Goal: Task Accomplishment & Management: Complete application form

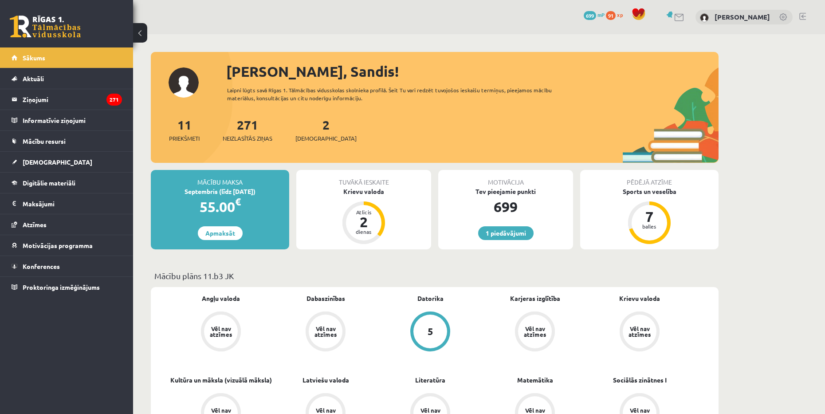
click at [746, 23] on div "[PERSON_NAME]" at bounding box center [743, 17] width 97 height 15
click at [744, 19] on link "[PERSON_NAME]" at bounding box center [741, 16] width 55 height 9
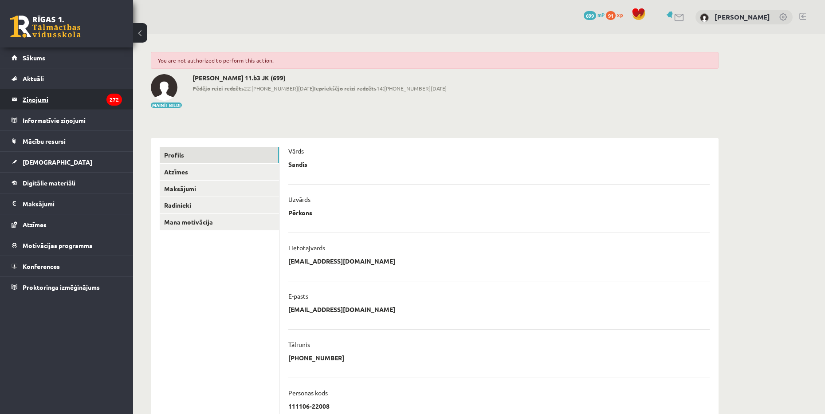
click at [67, 102] on legend "Ziņojumi 272" at bounding box center [72, 99] width 99 height 20
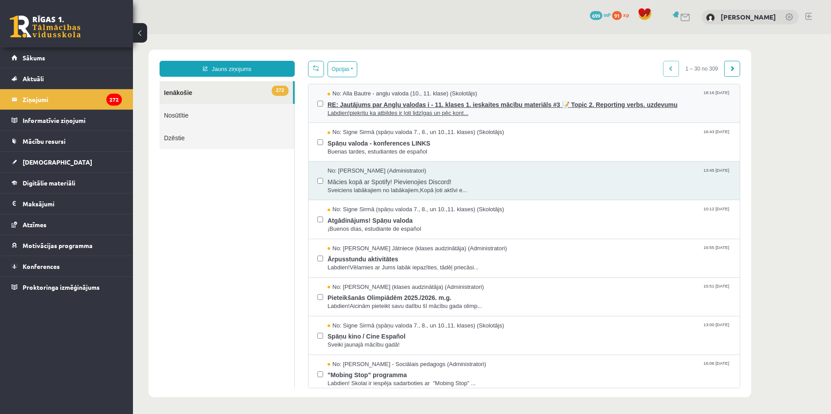
click at [399, 111] on span "Labdien!piekritu ka atbildes ir ļoti lidzīgas un pēc kont..." at bounding box center [529, 113] width 403 height 8
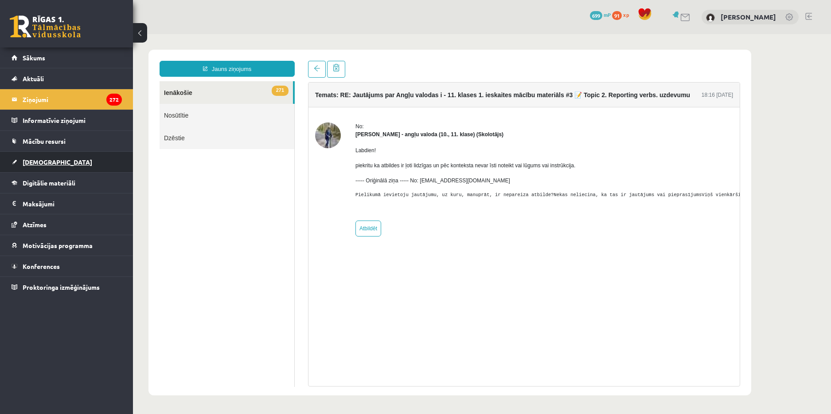
click at [75, 153] on link "[DEMOGRAPHIC_DATA]" at bounding box center [67, 162] width 110 height 20
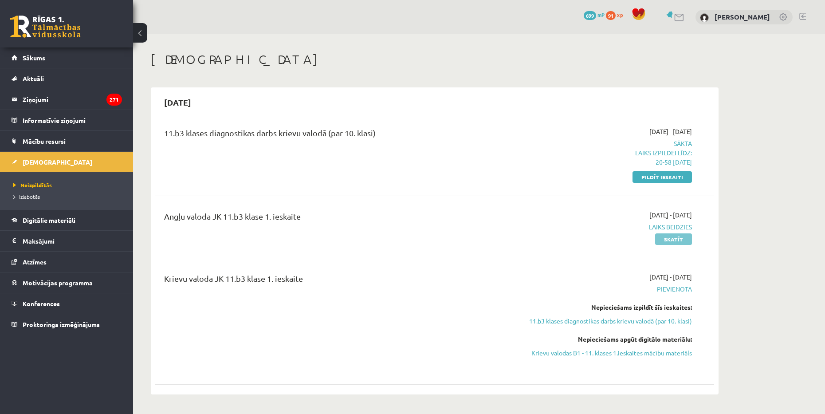
click at [681, 238] on link "Skatīt" at bounding box center [673, 239] width 37 height 12
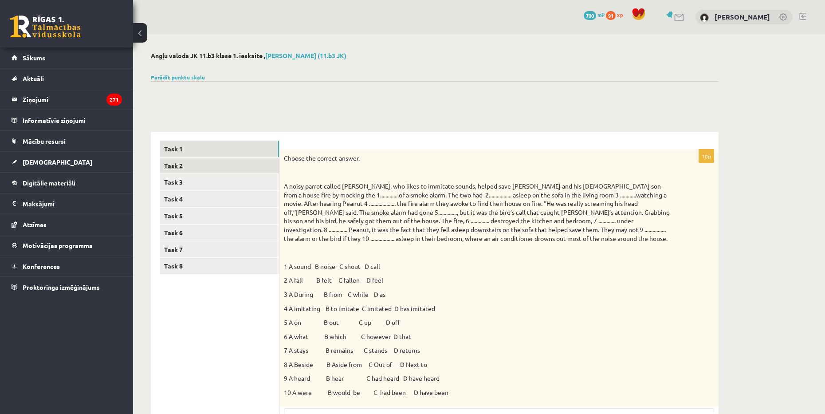
click at [209, 164] on link "Task 2" at bounding box center [219, 165] width 119 height 16
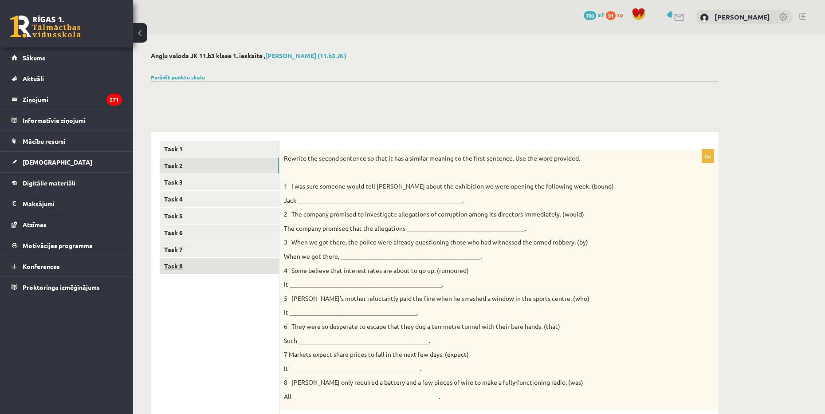
click at [188, 261] on link "Task 8" at bounding box center [219, 266] width 119 height 16
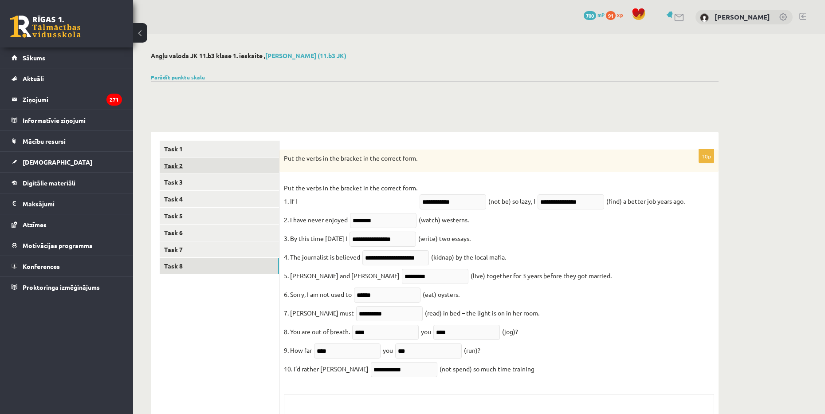
click at [200, 172] on link "Task 2" at bounding box center [219, 165] width 119 height 16
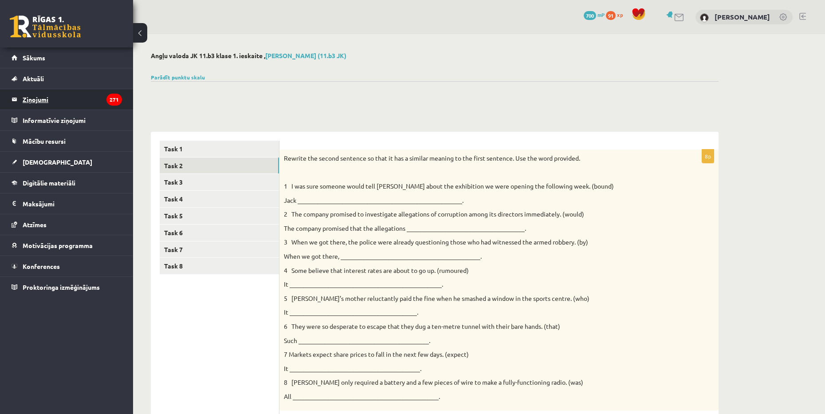
click at [59, 102] on legend "Ziņojumi 271" at bounding box center [72, 99] width 99 height 20
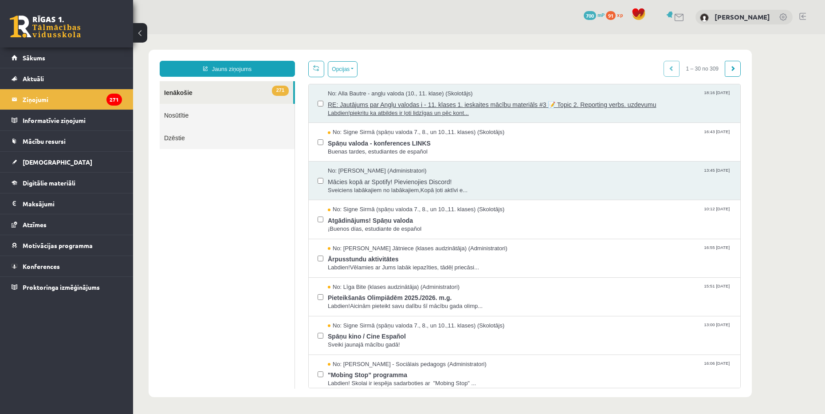
click at [471, 102] on span "RE: Jautājums par Angļu valodas i - 11. klases 1. ieskaites mācību materiāls #3…" at bounding box center [529, 103] width 403 height 11
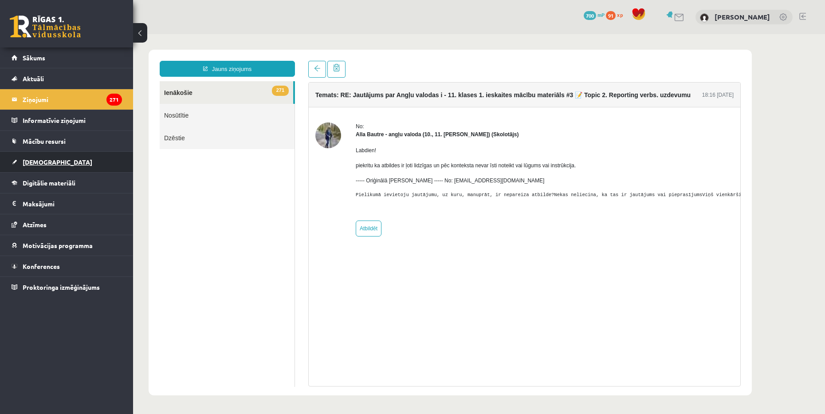
click at [29, 157] on link "[DEMOGRAPHIC_DATA]" at bounding box center [67, 162] width 110 height 20
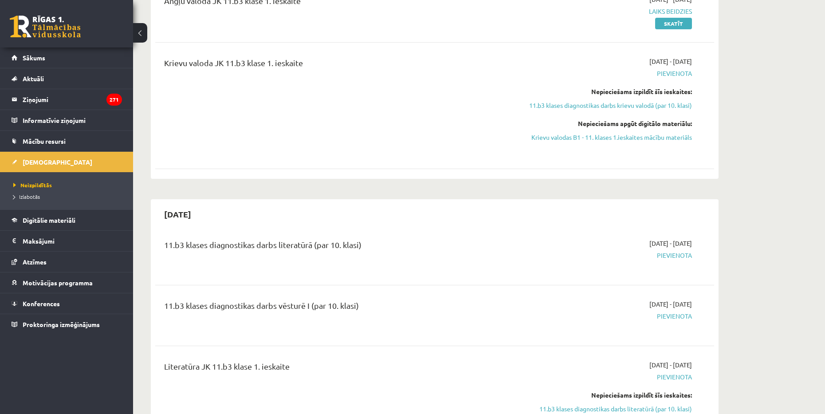
scroll to position [89, 0]
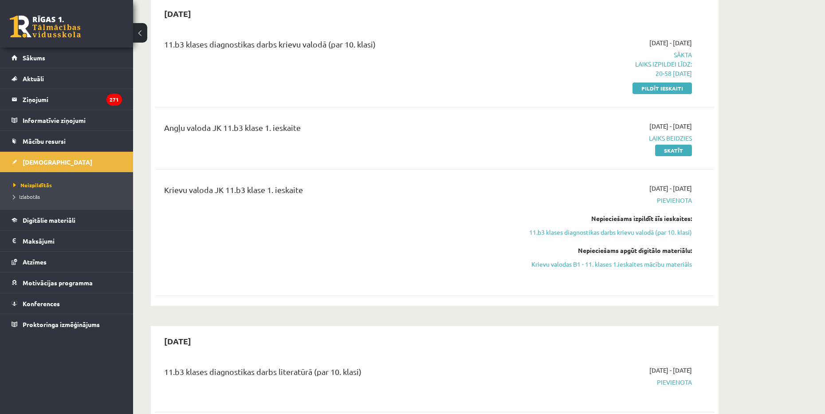
click at [662, 90] on link "Pildīt ieskaiti" at bounding box center [661, 88] width 59 height 12
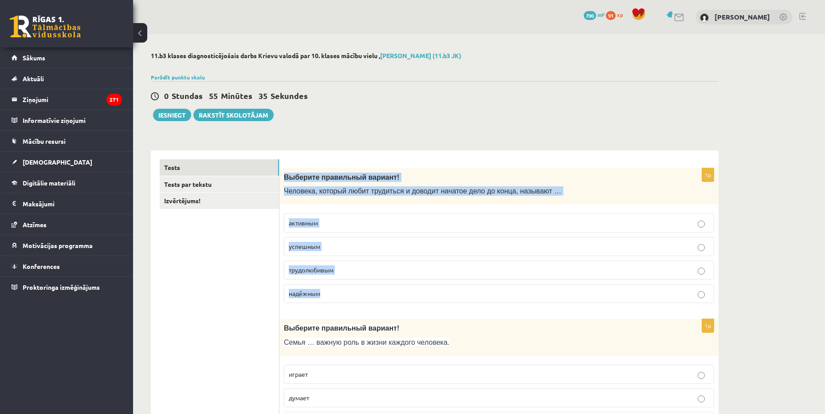
drag, startPoint x: 282, startPoint y: 176, endPoint x: 359, endPoint y: 289, distance: 136.1
click at [359, 289] on div "1p Выберите правильный вариант! Человека, который любит трудиться и доводит нач…" at bounding box center [498, 239] width 439 height 142
copy div "Выберите правильный вариант! Человека, который любит трудиться и доводит начато…"
click at [388, 267] on p "трудолюбивым" at bounding box center [499, 269] width 420 height 9
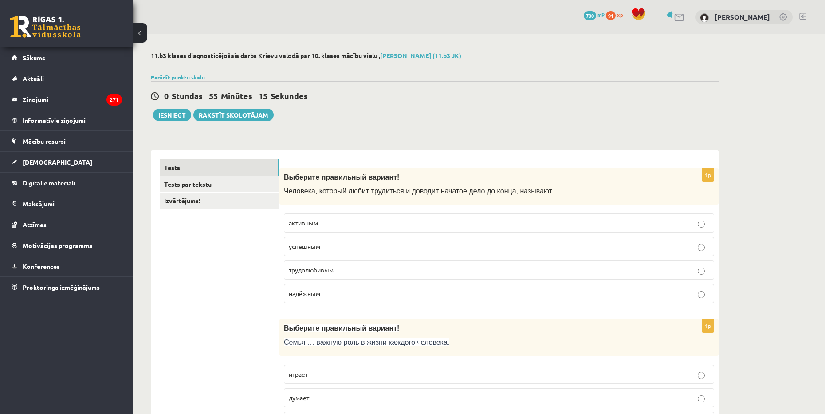
click at [419, 111] on div "0 Stundas 55 Minūtes 15 Sekundes Iesniegt Rakstīt skolotājam" at bounding box center [435, 101] width 568 height 40
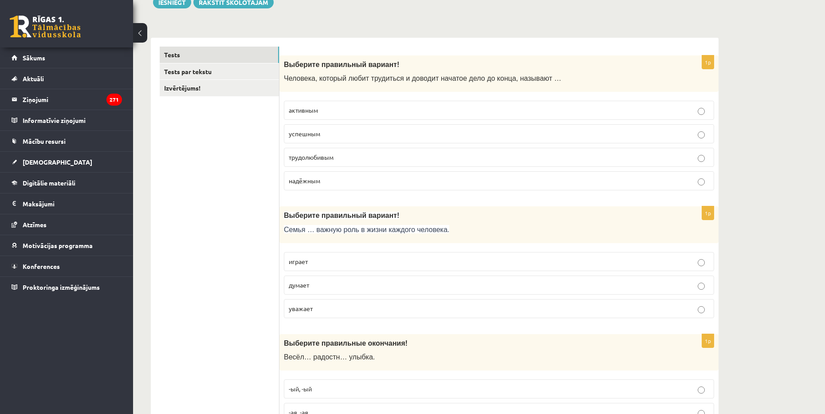
scroll to position [133, 0]
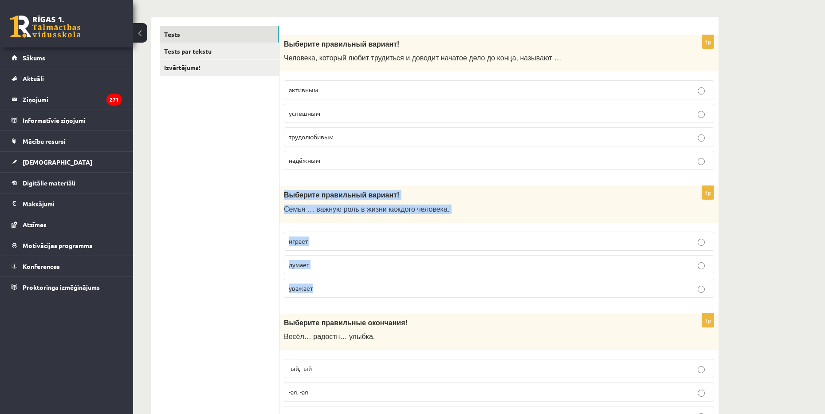
drag, startPoint x: 281, startPoint y: 196, endPoint x: 332, endPoint y: 279, distance: 97.7
click at [332, 279] on div "1p Выберите правильный вариант! Семья … важную роль в жизни каждого человека. и…" at bounding box center [498, 245] width 439 height 119
copy div "Выберите правильный вариант! Семья … важную роль в жизни каждого человека. игра…"
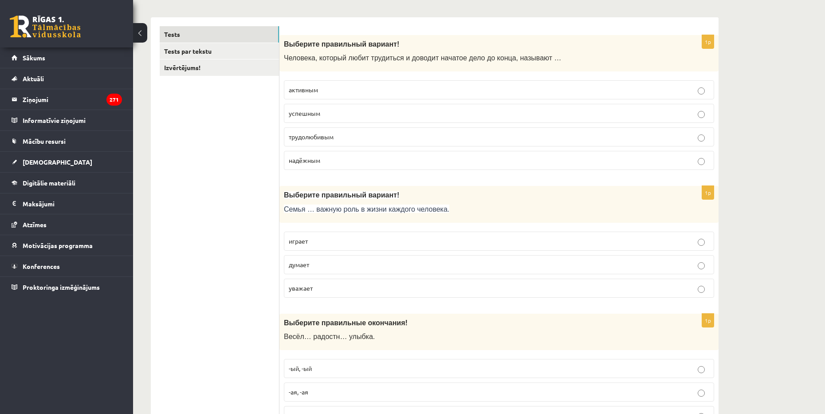
drag, startPoint x: 223, startPoint y: 208, endPoint x: 236, endPoint y: 211, distance: 12.6
click at [322, 228] on fieldset "играет думает уважает" at bounding box center [499, 263] width 430 height 73
click at [329, 240] on p "играет" at bounding box center [499, 240] width 420 height 9
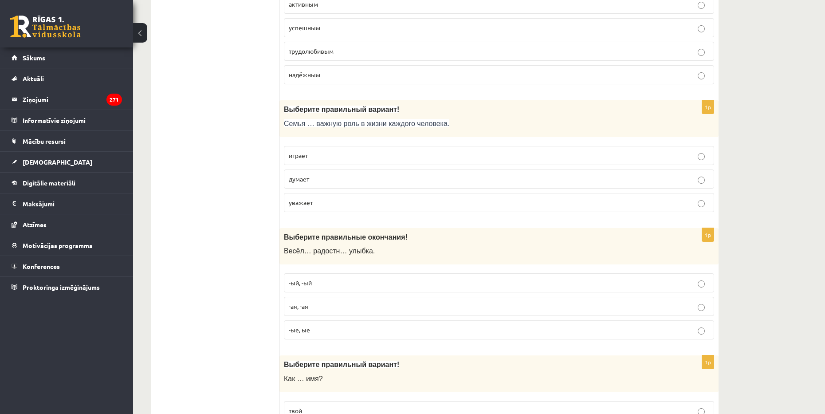
scroll to position [310, 0]
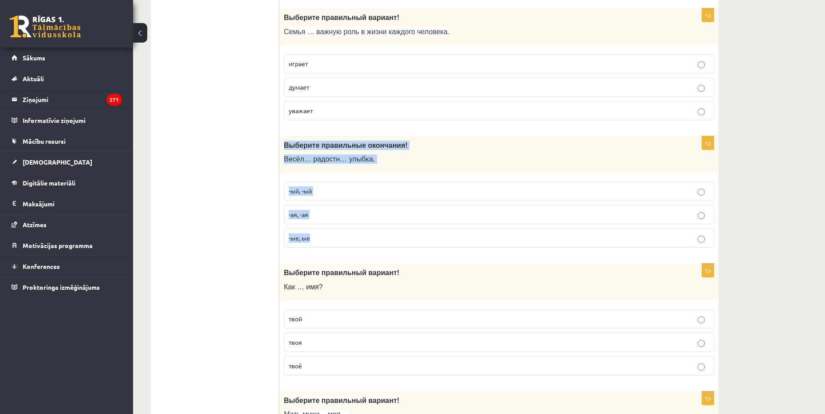
drag, startPoint x: 282, startPoint y: 146, endPoint x: 343, endPoint y: 242, distance: 113.6
click at [343, 242] on div "1p Выберите правильные окончания! Весёл… радостн… улыбка. -ый, -ый -ая, -ая -ые…" at bounding box center [498, 195] width 439 height 119
copy div "Выберите правильные окончания! Весёл… радостн… улыбка. -ый, -ый -ая, -ая -ые, ые"
click at [329, 213] on p "-ая, -ая" at bounding box center [499, 214] width 420 height 9
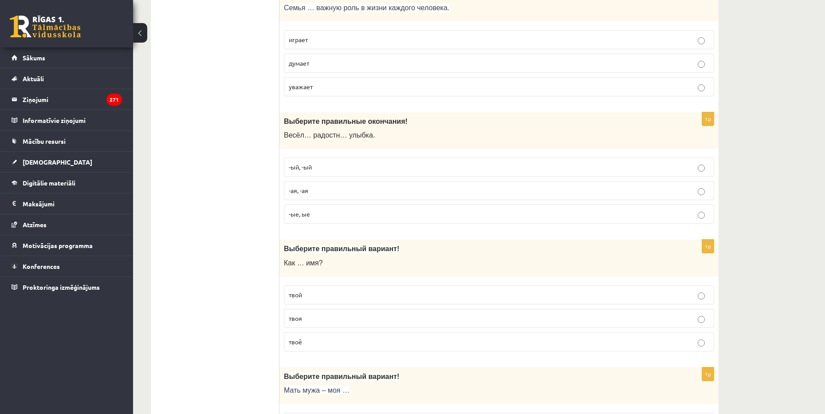
scroll to position [355, 0]
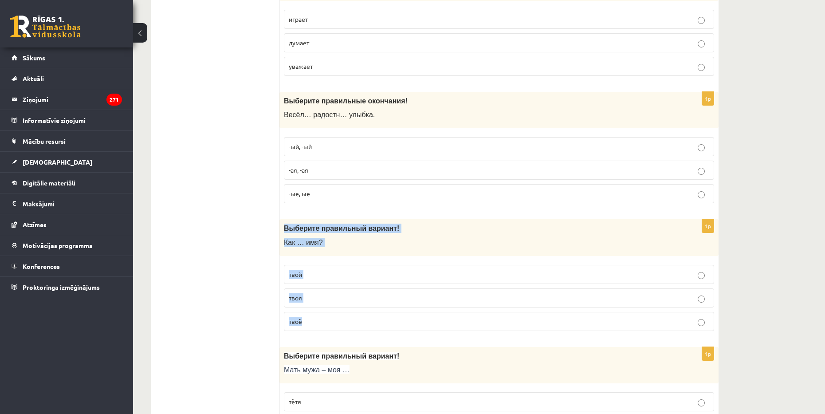
drag, startPoint x: 286, startPoint y: 228, endPoint x: 322, endPoint y: 314, distance: 93.6
click at [322, 314] on div "1p Выберите правильный вариант! Как … имя? твой твоя твоё" at bounding box center [498, 278] width 439 height 119
copy div "Выберите правильный вариант! Как … имя? твой твоя твоё"
drag, startPoint x: 230, startPoint y: 229, endPoint x: 254, endPoint y: 235, distance: 24.8
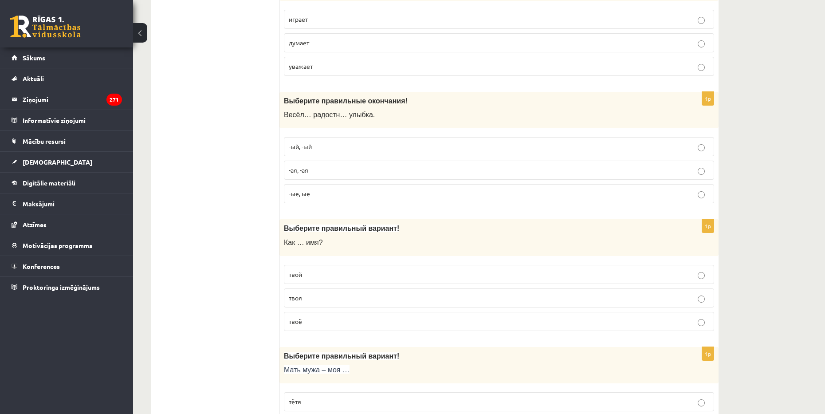
click at [301, 326] on p "твоё" at bounding box center [499, 321] width 420 height 9
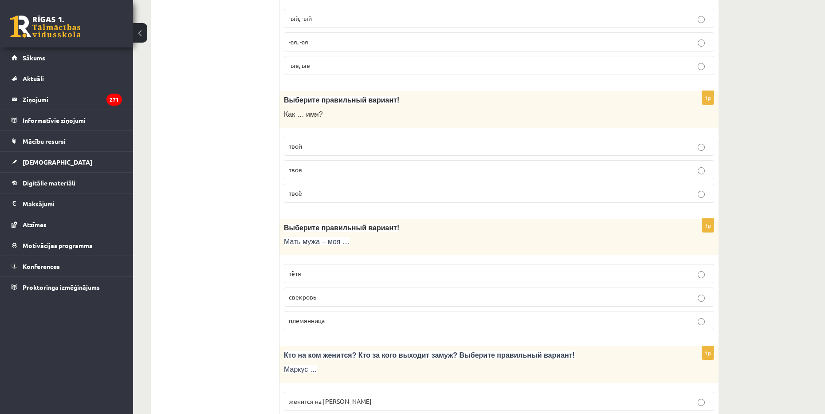
scroll to position [488, 0]
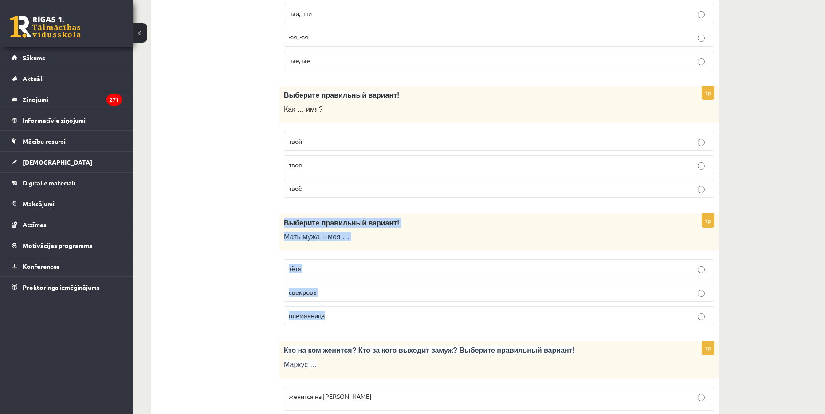
drag, startPoint x: 282, startPoint y: 222, endPoint x: 341, endPoint y: 317, distance: 112.3
click at [341, 317] on div "1p Выберите правильный вариант! Мать мужа – моя … тётя свекровь племянница" at bounding box center [498, 273] width 439 height 119
copy div "Выберите правильный вариант! Мать мужа – моя … тётя свекровь племянница"
click at [297, 295] on span "свекровь" at bounding box center [302, 292] width 27 height 8
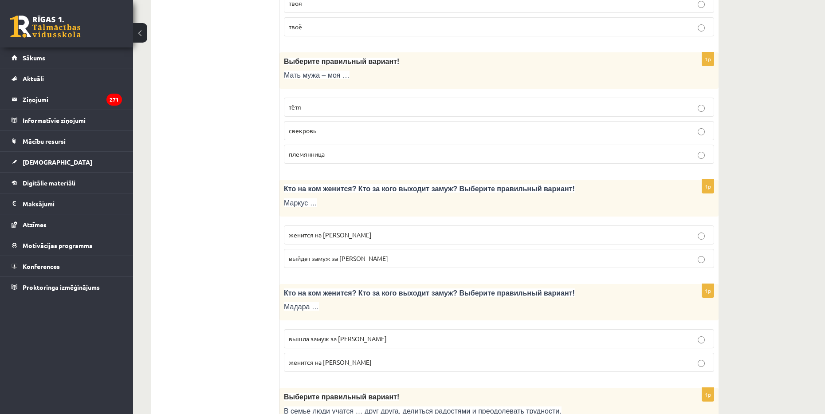
scroll to position [665, 0]
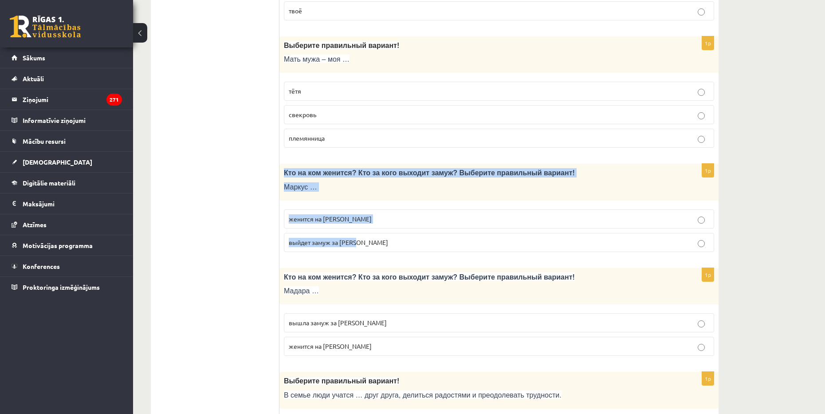
drag, startPoint x: 282, startPoint y: 171, endPoint x: 364, endPoint y: 247, distance: 111.7
click at [364, 247] on div "1p Кто на ком женится? Кто за кого выходит замуж? Выберите правильный вариант! …" at bounding box center [498, 211] width 439 height 95
copy div "Кто на ком женится? Кто за кого выходит замуж? Выберите правильный вариант! Мар…"
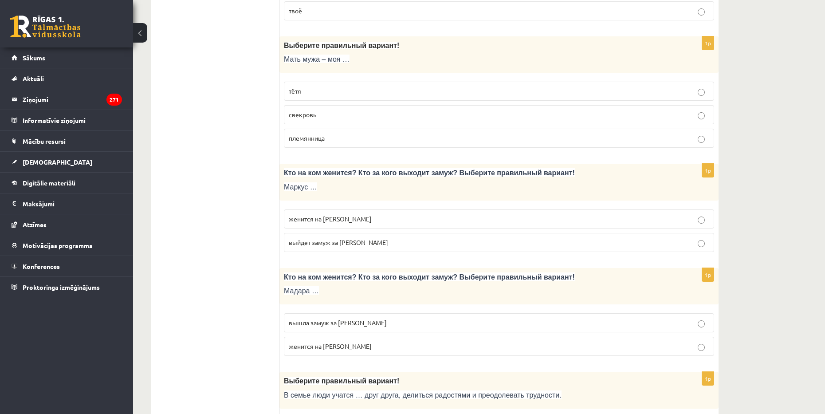
click at [324, 208] on fieldset "женится на Агнии выйдет замуж за Агнию" at bounding box center [499, 230] width 430 height 50
click at [323, 214] on p "женится на Агнии" at bounding box center [499, 218] width 420 height 9
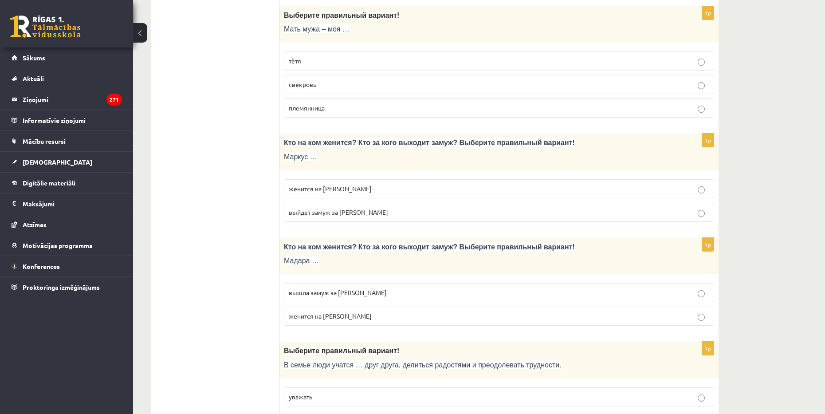
scroll to position [709, 0]
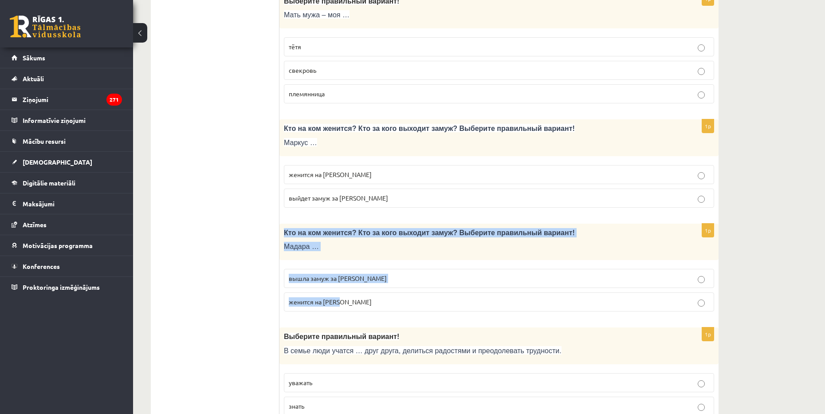
drag, startPoint x: 283, startPoint y: 232, endPoint x: 352, endPoint y: 301, distance: 97.2
click at [352, 301] on div "1p Кто на ком женится? Кто за кого выходит замуж? Выберите правильный вариант! …" at bounding box center [498, 270] width 439 height 95
copy div "Кто на ком женится? Кто за кого выходит замуж? Выберите правильный вариант! Мад…"
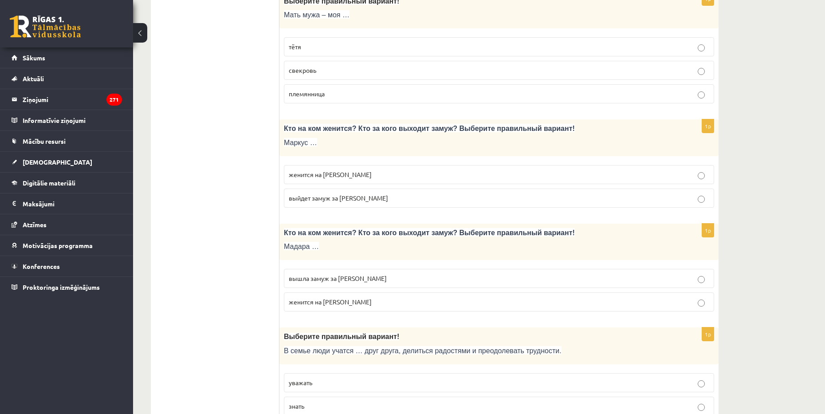
click at [297, 268] on fieldset "вышла замуж за Марка женится на Марке" at bounding box center [499, 289] width 430 height 50
click at [299, 272] on label "вышла замуж за Марка" at bounding box center [499, 278] width 430 height 19
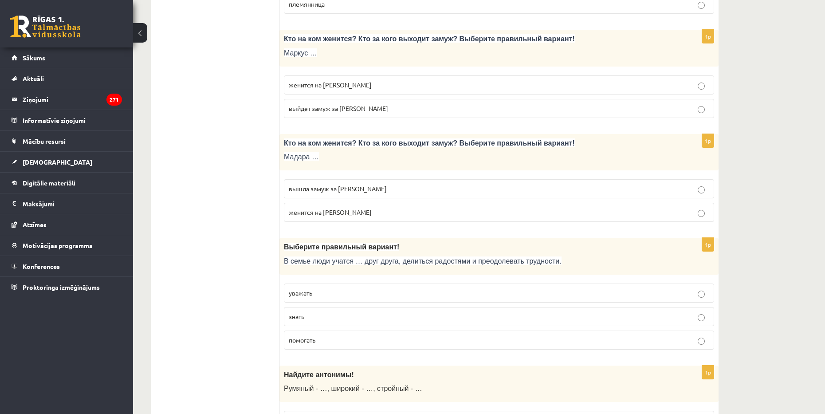
scroll to position [842, 0]
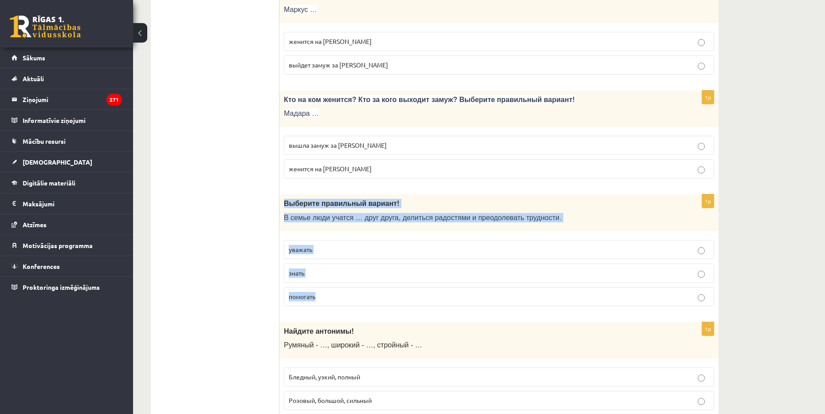
drag, startPoint x: 283, startPoint y: 204, endPoint x: 342, endPoint y: 299, distance: 111.5
click at [342, 299] on div "1p Выберите правильный вариант! В семье люди учатся … друг друга, делиться радо…" at bounding box center [498, 253] width 439 height 119
copy div "Выберите правильный вариант! В семье люди учатся … друг друга, делиться радостя…"
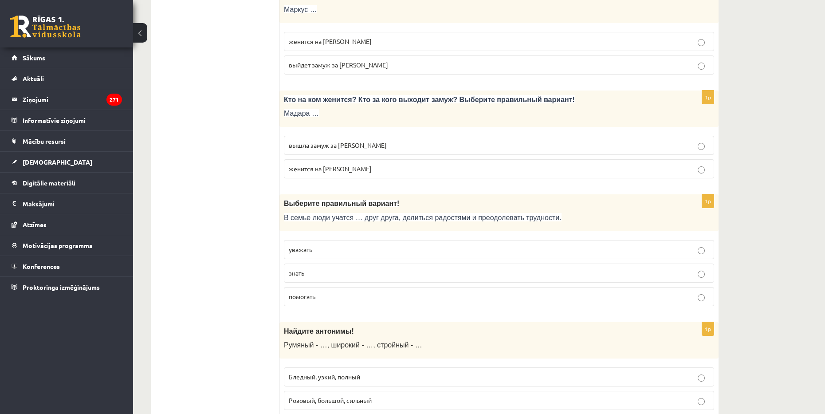
drag, startPoint x: 208, startPoint y: 247, endPoint x: 309, endPoint y: 242, distance: 101.2
click at [320, 252] on p "уважать" at bounding box center [499, 249] width 420 height 9
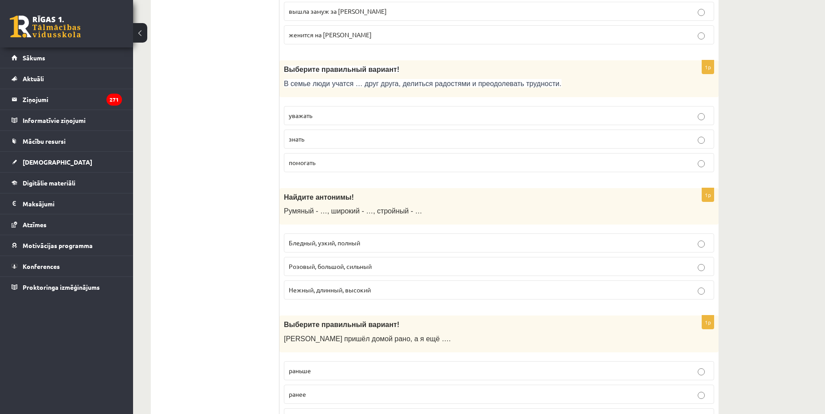
scroll to position [975, 0]
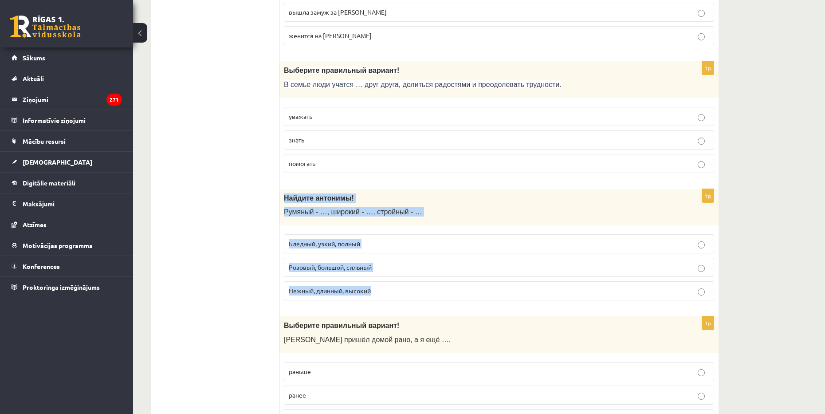
drag, startPoint x: 284, startPoint y: 195, endPoint x: 390, endPoint y: 296, distance: 146.5
click at [390, 296] on div "1p Найдите антонимы! Румяный - …, широкий - …, стройный - … Бледный, узкий, пол…" at bounding box center [498, 248] width 439 height 119
copy div "Найдите антонимы! Румяный - …, широкий - …, стройный - … Бледный, узкий, полный…"
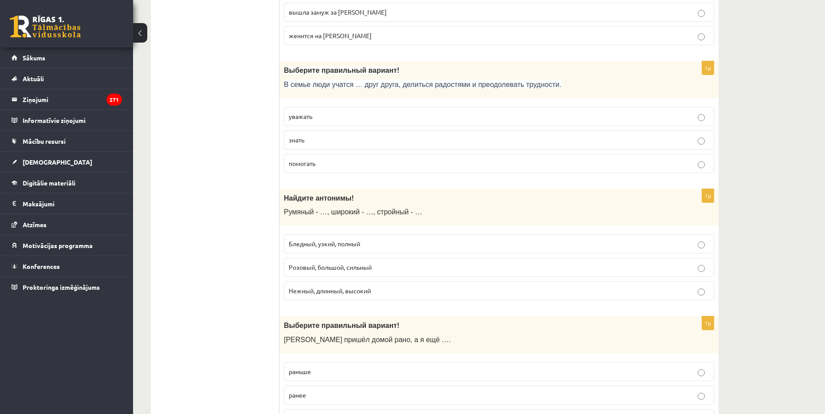
click at [304, 235] on label "Бледный, узкий, полный" at bounding box center [499, 243] width 430 height 19
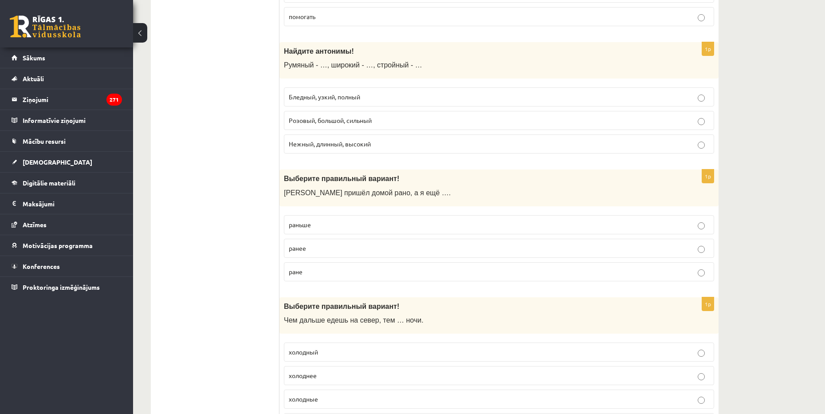
scroll to position [1153, 0]
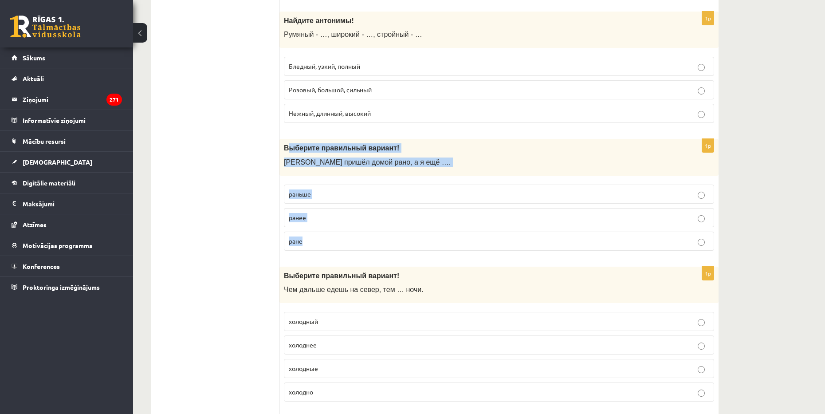
drag, startPoint x: 286, startPoint y: 148, endPoint x: 325, endPoint y: 231, distance: 91.3
click at [325, 231] on div "1p Выберите правильный вариант! Андрей пришёл домой рано, а я ещё …. раньше ран…" at bounding box center [498, 198] width 439 height 119
drag, startPoint x: 283, startPoint y: 147, endPoint x: 321, endPoint y: 237, distance: 97.9
click at [321, 237] on div "1p Выберите правильный вариант! Андрей пришёл домой рано, а я ещё …. раньше ран…" at bounding box center [498, 198] width 439 height 119
copy div "Выберите правильный вариант! Андрей пришёл домой рано, а я ещё …. раньше ранее …"
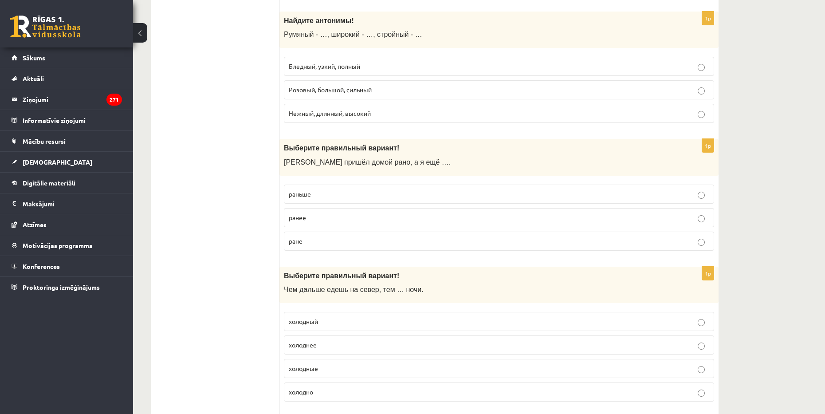
click at [304, 198] on p "раньше" at bounding box center [499, 193] width 420 height 9
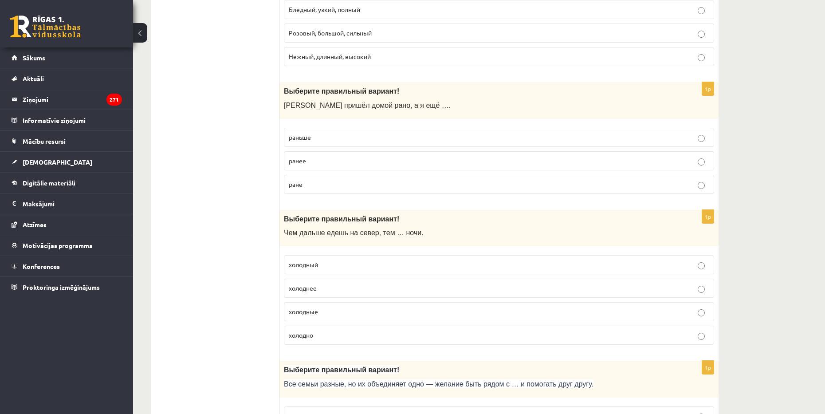
scroll to position [1330, 0]
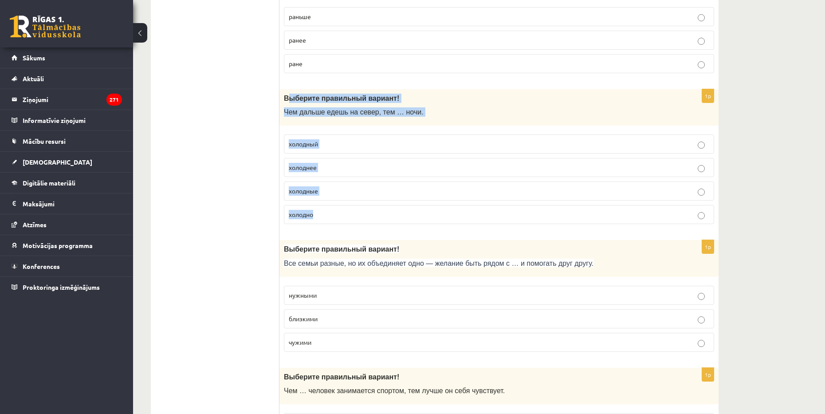
drag, startPoint x: 286, startPoint y: 96, endPoint x: 335, endPoint y: 214, distance: 127.2
click at [335, 214] on div "1p Выберите правильный вариант ! Чем дальше едешь на север, тем … ночи. холодны…" at bounding box center [498, 160] width 439 height 142
drag, startPoint x: 283, startPoint y: 96, endPoint x: 342, endPoint y: 217, distance: 135.0
click at [342, 217] on div "1p Выберите правильный вариант ! Чем дальше едешь на север, тем … ночи. холодны…" at bounding box center [498, 160] width 439 height 142
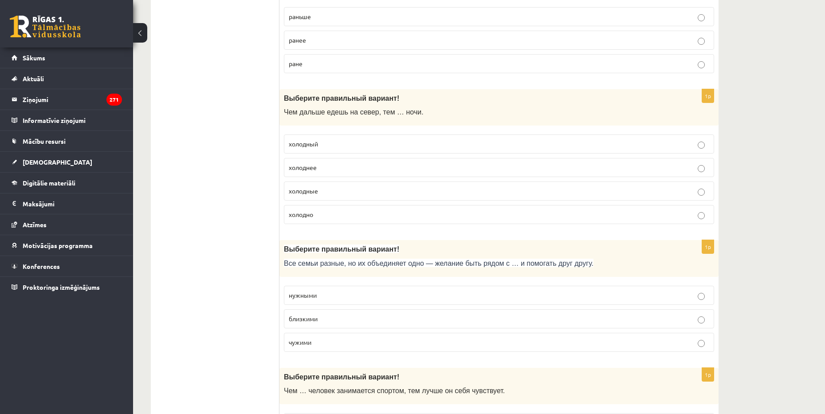
click at [235, 156] on ul "Tests Tests par tekstu Izvērtējums!" at bounding box center [220, 335] width 120 height 3012
click at [306, 165] on span "холоднее" at bounding box center [303, 167] width 28 height 8
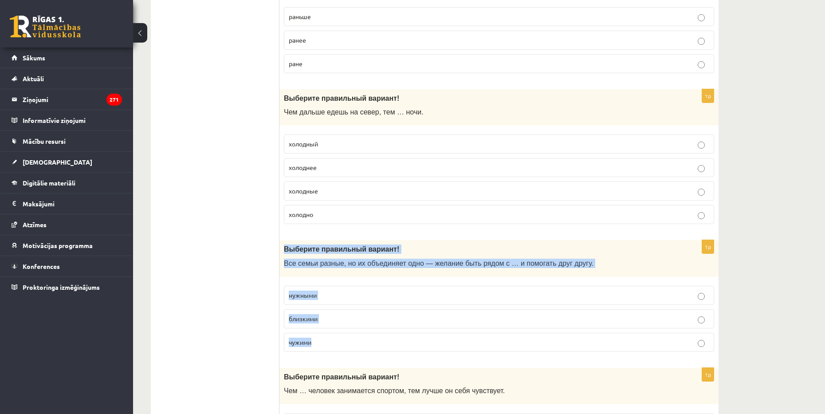
drag, startPoint x: 282, startPoint y: 246, endPoint x: 321, endPoint y: 341, distance: 103.0
click at [321, 341] on div "1p Выберите правильный вариант! Все семьи разные, но их объединяет одно — желан…" at bounding box center [498, 299] width 439 height 119
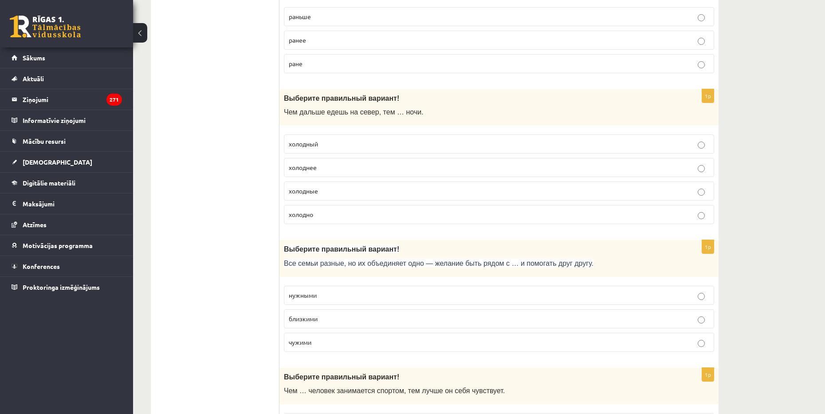
click at [253, 194] on ul "Tests Tests par tekstu Izvērtējums!" at bounding box center [220, 335] width 120 height 3012
click at [301, 309] on label "близкими" at bounding box center [499, 318] width 430 height 19
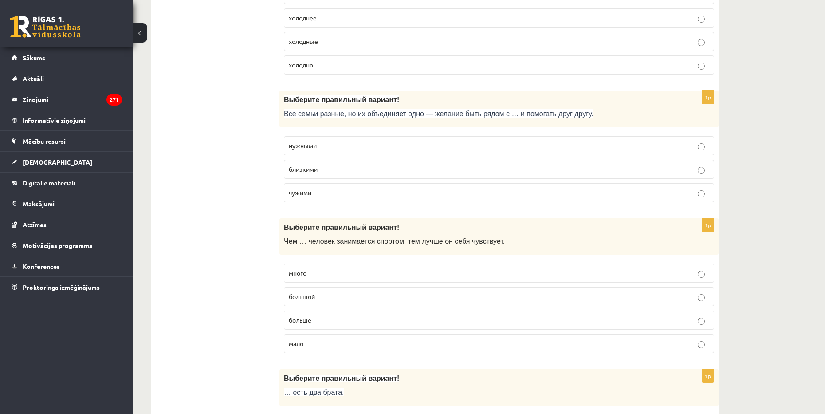
scroll to position [1596, 0]
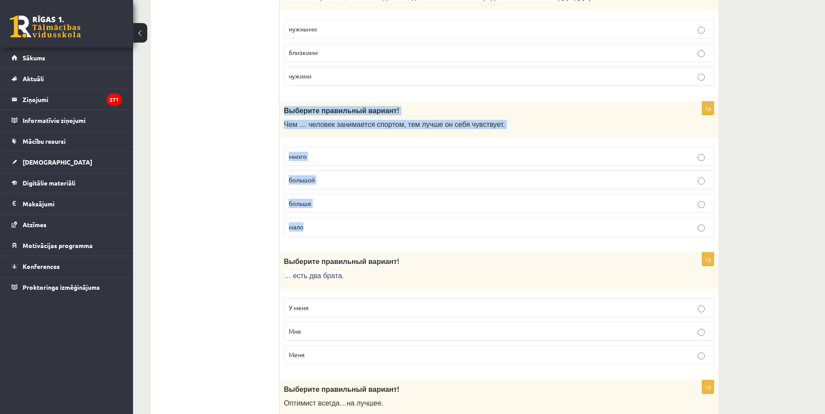
drag, startPoint x: 282, startPoint y: 108, endPoint x: 335, endPoint y: 227, distance: 130.2
click at [335, 227] on div "1p Выберите правильный вариант ! Чем … человек занимается спортом, тем лучше он…" at bounding box center [498, 173] width 439 height 142
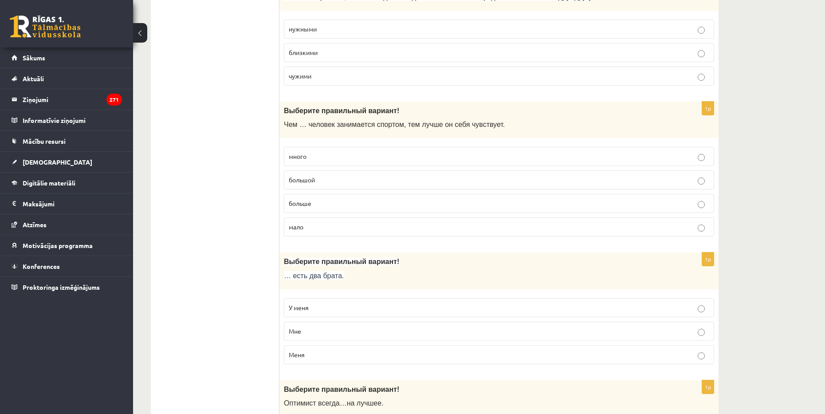
click at [252, 189] on ul "Tests Tests par tekstu Izvērtējums!" at bounding box center [220, 69] width 120 height 3012
click at [328, 203] on p "больше" at bounding box center [499, 203] width 420 height 9
drag, startPoint x: 285, startPoint y: 261, endPoint x: 343, endPoint y: 350, distance: 106.1
click at [343, 350] on div "1p Выберите правильный вариант! … есть два брата. У меня Мне Меня" at bounding box center [498, 311] width 439 height 119
click at [322, 304] on p "У меня" at bounding box center [499, 307] width 420 height 9
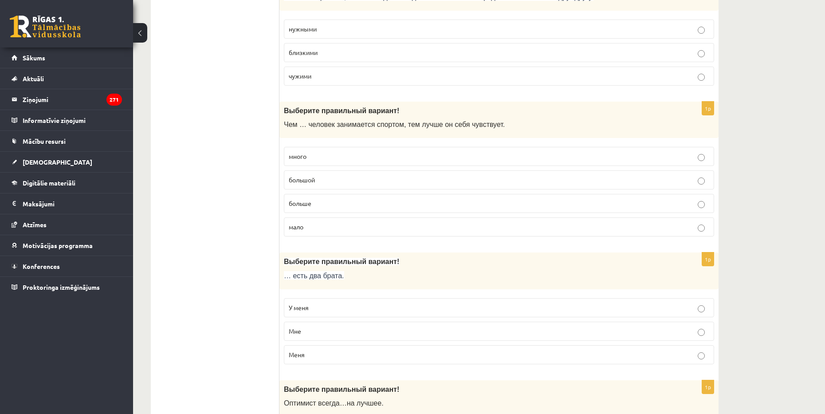
click at [257, 239] on ul "Tests Tests par tekstu Izvērtējums!" at bounding box center [220, 69] width 120 height 3012
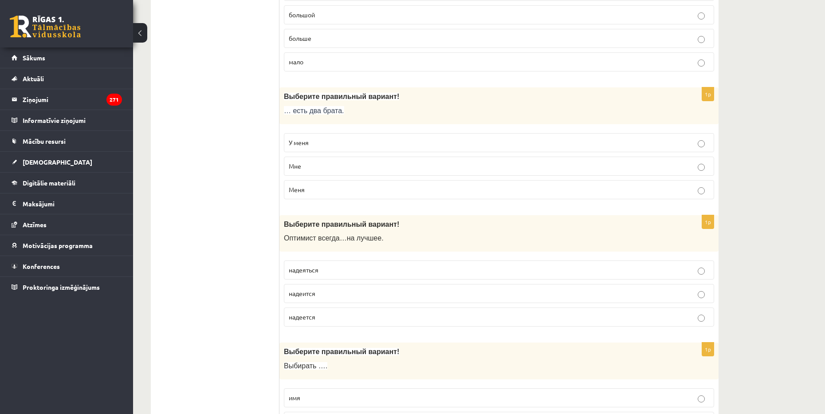
scroll to position [1765, 0]
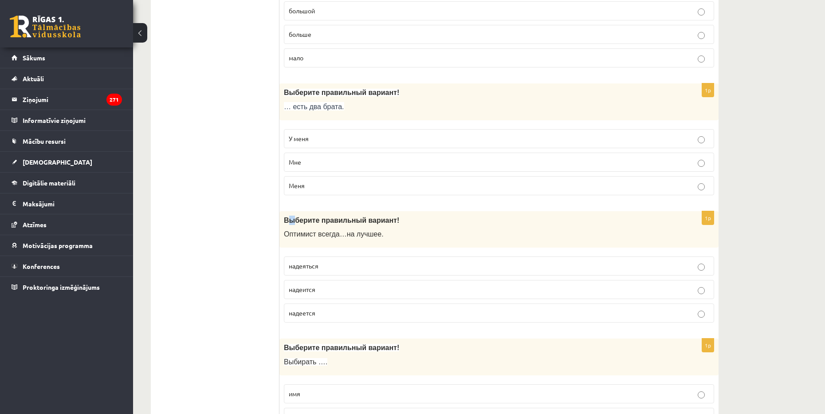
drag, startPoint x: 289, startPoint y: 220, endPoint x: 292, endPoint y: 225, distance: 5.7
click at [292, 225] on p "Выберите правильный вариант!" at bounding box center [477, 219] width 386 height 9
drag, startPoint x: 284, startPoint y: 219, endPoint x: 331, endPoint y: 308, distance: 101.1
click at [331, 308] on div "1p Выберите правильный вариант! О птимист всегда … на лучшее . надеяться надеит…" at bounding box center [498, 270] width 439 height 119
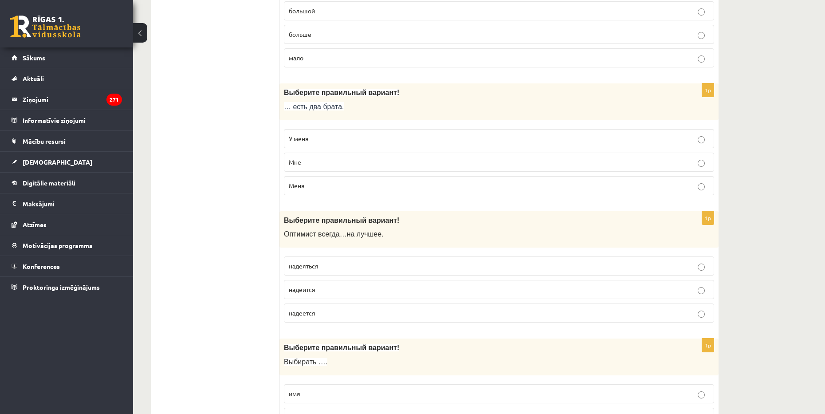
click at [317, 286] on p "надеится" at bounding box center [499, 289] width 420 height 9
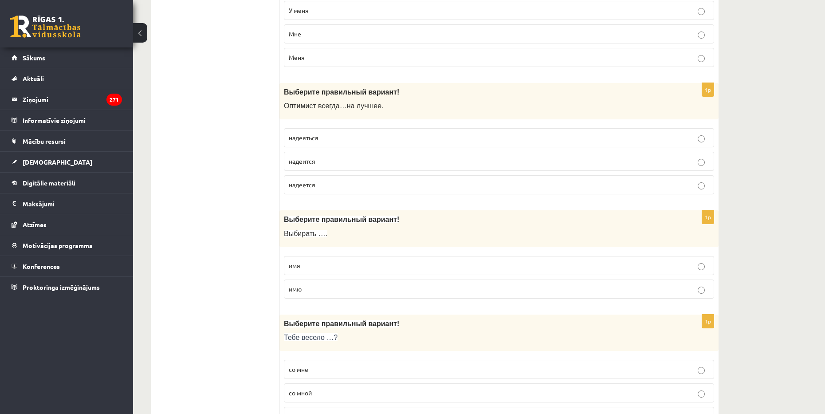
scroll to position [1898, 0]
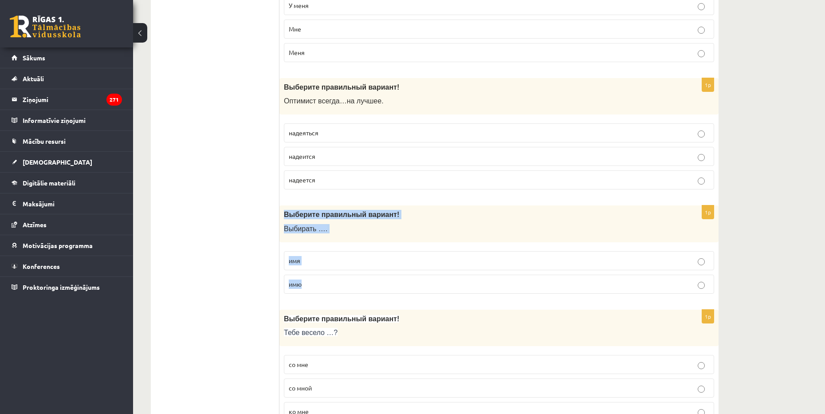
drag, startPoint x: 283, startPoint y: 214, endPoint x: 335, endPoint y: 281, distance: 84.3
click at [335, 281] on div "1p Выберите правильный вариант! Выбирать …. имя имю" at bounding box center [498, 252] width 439 height 95
drag, startPoint x: 261, startPoint y: 236, endPoint x: 268, endPoint y: 241, distance: 8.9
click at [294, 255] on label "имя" at bounding box center [499, 260] width 430 height 19
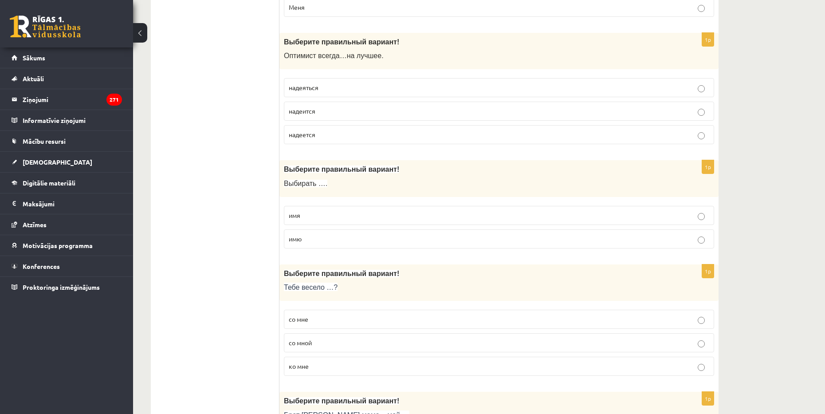
scroll to position [1987, 0]
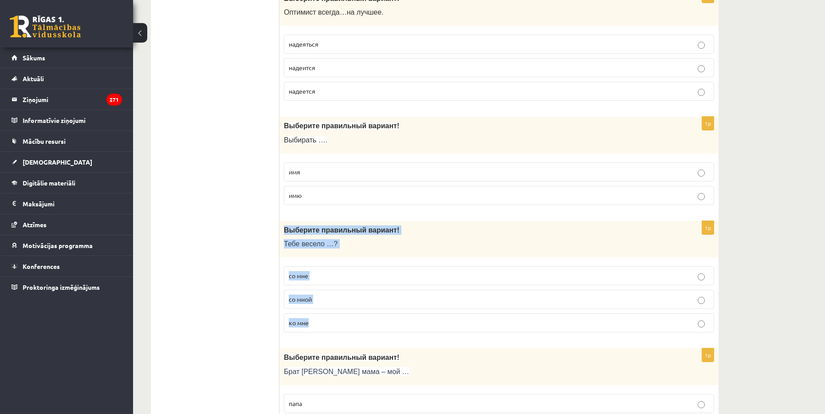
drag, startPoint x: 283, startPoint y: 230, endPoint x: 338, endPoint y: 312, distance: 98.7
click at [338, 312] on div "1p Выберите правильный вариант! Тебе весело …? со мне со мной ко мне" at bounding box center [498, 280] width 439 height 119
click at [319, 302] on p "со мной" at bounding box center [499, 298] width 420 height 9
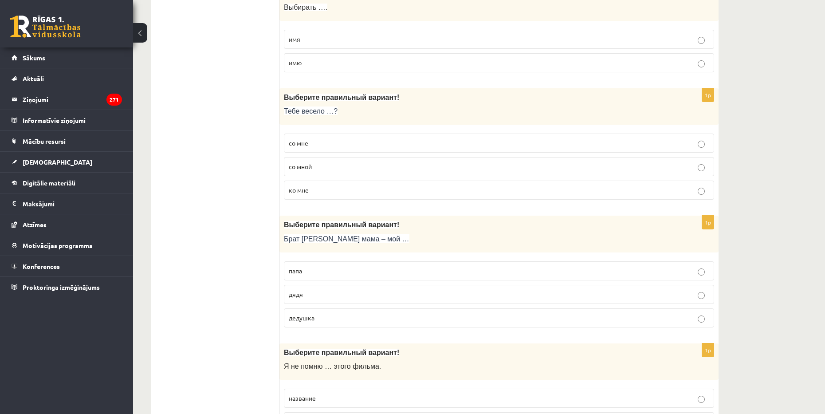
scroll to position [2208, 0]
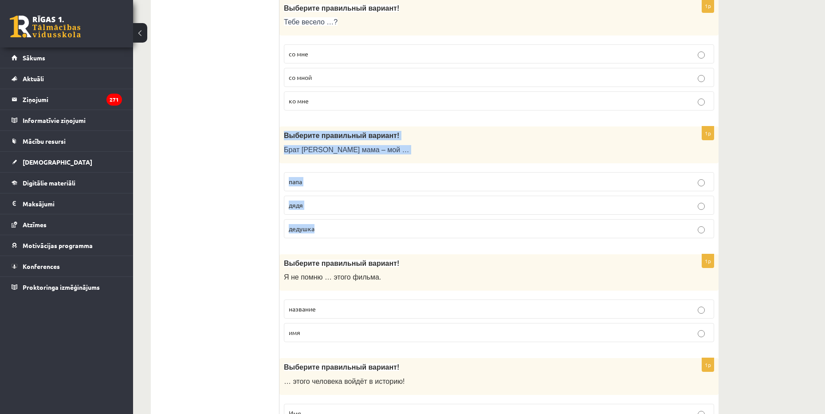
drag, startPoint x: 284, startPoint y: 136, endPoint x: 334, endPoint y: 228, distance: 105.2
click at [334, 228] on div "1p Выберите правильный вариант! Брат моей мама – мой … папа дядя дедушка" at bounding box center [498, 185] width 439 height 119
click at [302, 204] on span "дядя" at bounding box center [296, 205] width 14 height 8
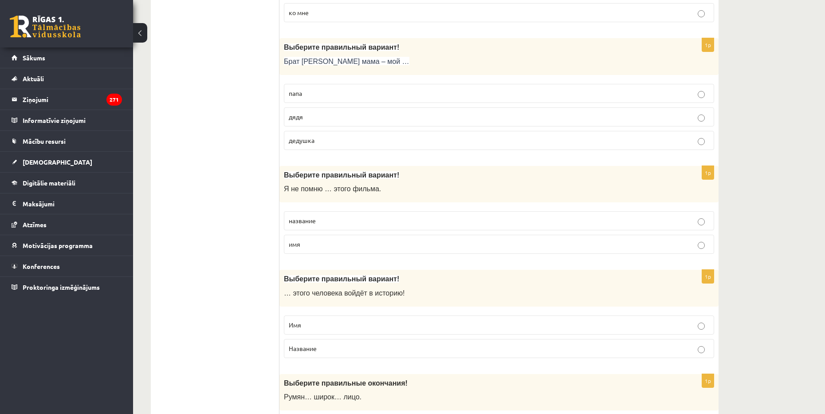
scroll to position [2297, 0]
drag, startPoint x: 281, startPoint y: 172, endPoint x: 321, endPoint y: 238, distance: 77.0
click at [321, 238] on div "1p Выберите правильный вариант! Я не помню … этого фильма. название имя" at bounding box center [498, 212] width 439 height 95
drag, startPoint x: 266, startPoint y: 216, endPoint x: 291, endPoint y: 216, distance: 25.3
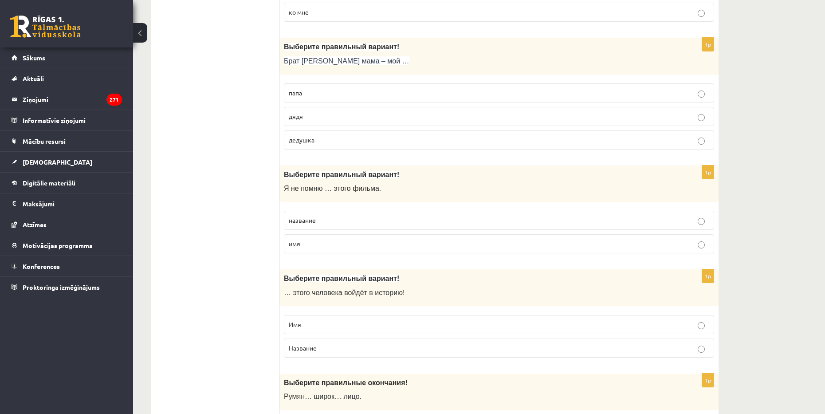
click at [310, 218] on span "название" at bounding box center [302, 220] width 27 height 8
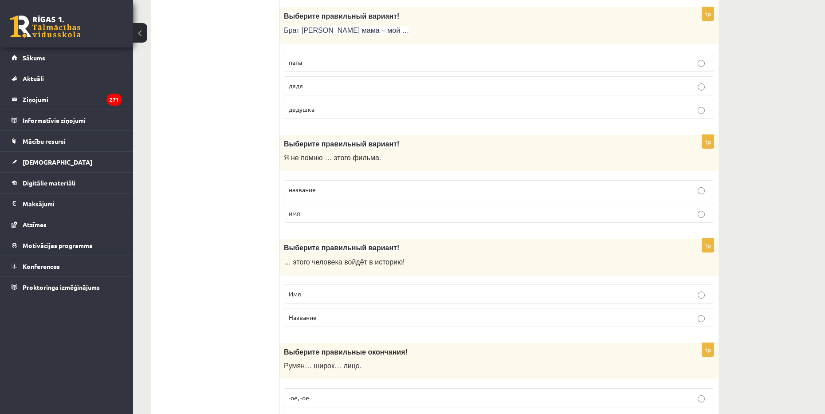
scroll to position [2386, 0]
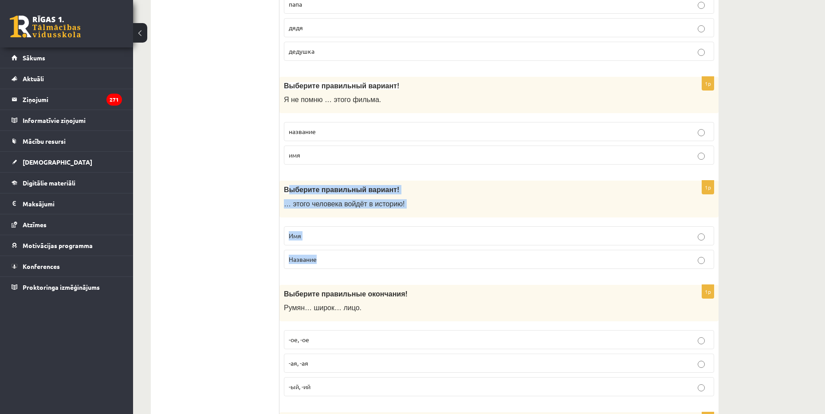
drag, startPoint x: 286, startPoint y: 193, endPoint x: 335, endPoint y: 255, distance: 79.2
click at [335, 255] on div "1p Выберите правильный вариант! … этого человека войдёт в историю! Имя Название" at bounding box center [498, 227] width 439 height 95
click at [285, 189] on span "Выберите правильный вариант!" at bounding box center [341, 190] width 115 height 8
drag, startPoint x: 285, startPoint y: 189, endPoint x: 321, endPoint y: 251, distance: 71.9
click at [321, 251] on div "1p Выберите правильный вариант! … этого человека войдёт в историю! Имя Название" at bounding box center [498, 227] width 439 height 95
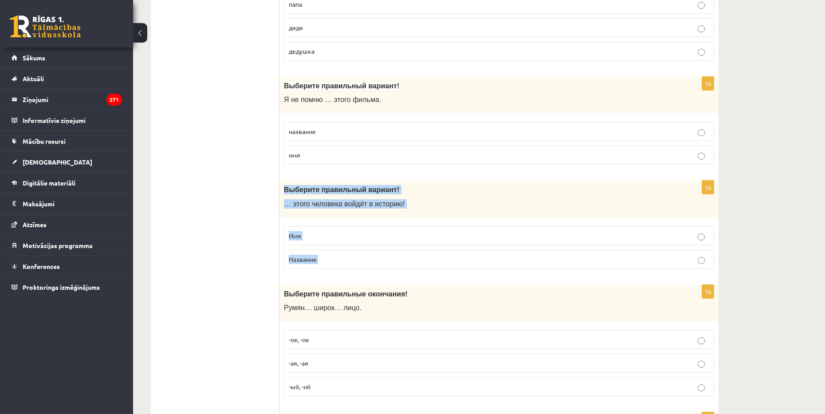
click at [335, 239] on p "Имя" at bounding box center [499, 235] width 420 height 9
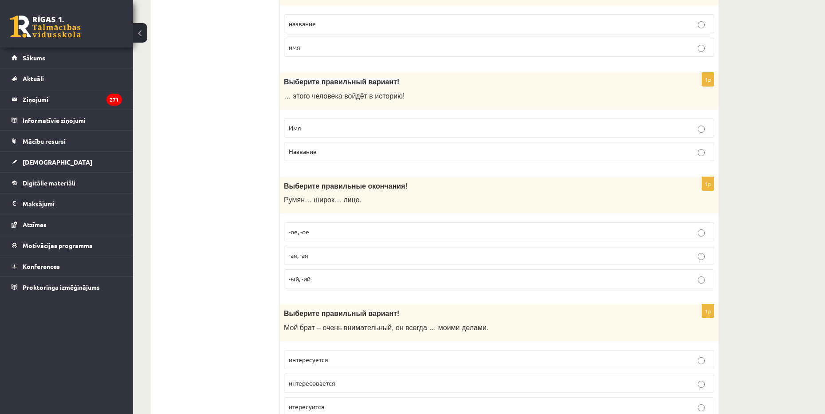
scroll to position [2519, 0]
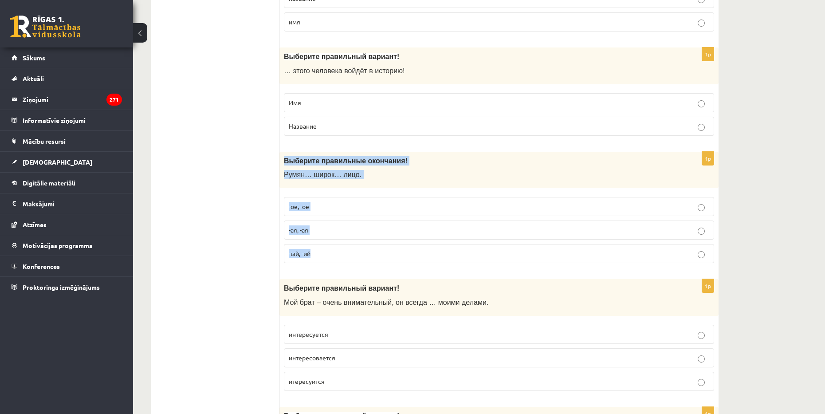
drag, startPoint x: 283, startPoint y: 160, endPoint x: 337, endPoint y: 255, distance: 109.8
click at [337, 255] on div "1p Выберите правильные окончания! Румян… широк… лицо. -ое, -ое -ая, -ая -ый, -ий" at bounding box center [498, 211] width 439 height 119
click at [325, 209] on p "-ое, -ое" at bounding box center [499, 206] width 420 height 9
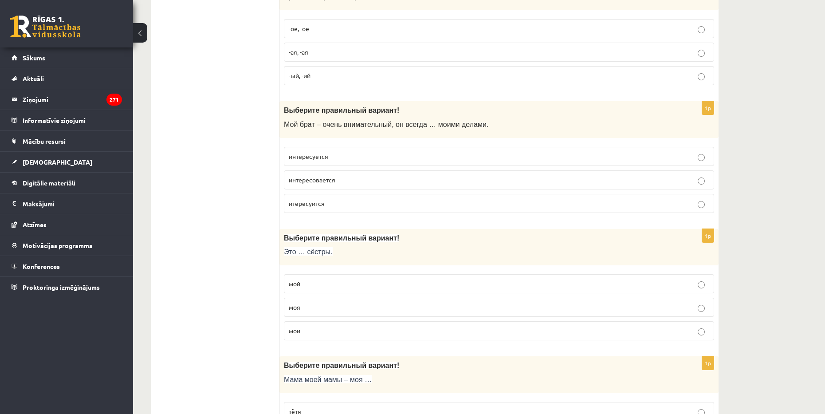
scroll to position [2696, 0]
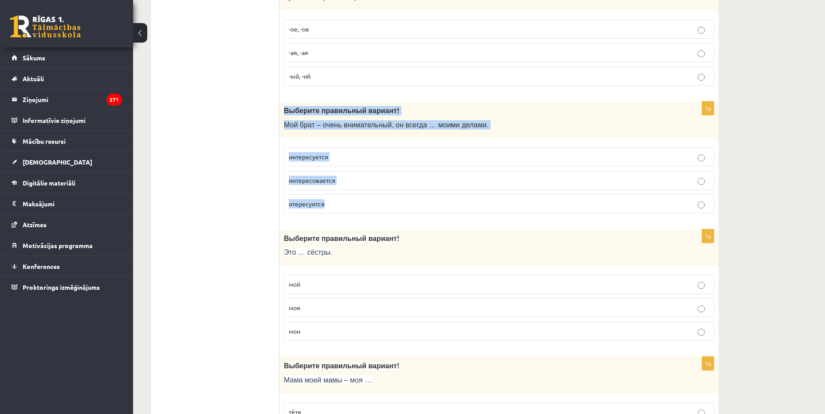
drag, startPoint x: 282, startPoint y: 112, endPoint x: 354, endPoint y: 207, distance: 119.3
click at [354, 207] on div "1p Выберите правильный вариант! Мой брат – очень внимательный, он всегда … моим…" at bounding box center [498, 161] width 439 height 119
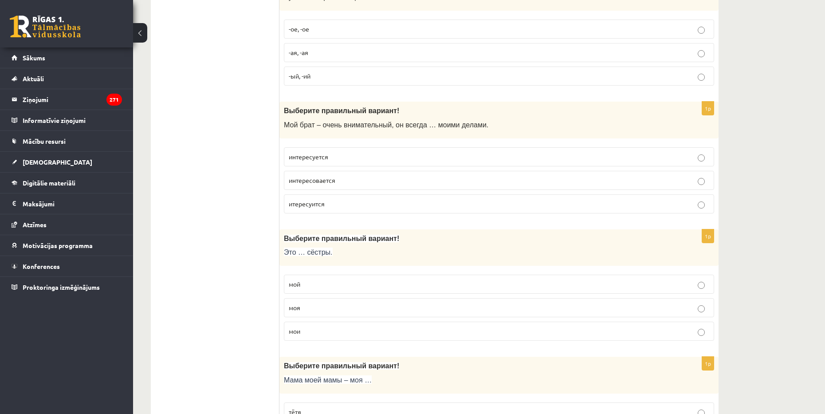
drag, startPoint x: 201, startPoint y: 138, endPoint x: 210, endPoint y: 141, distance: 8.8
click at [333, 154] on p "интересуется" at bounding box center [499, 156] width 420 height 9
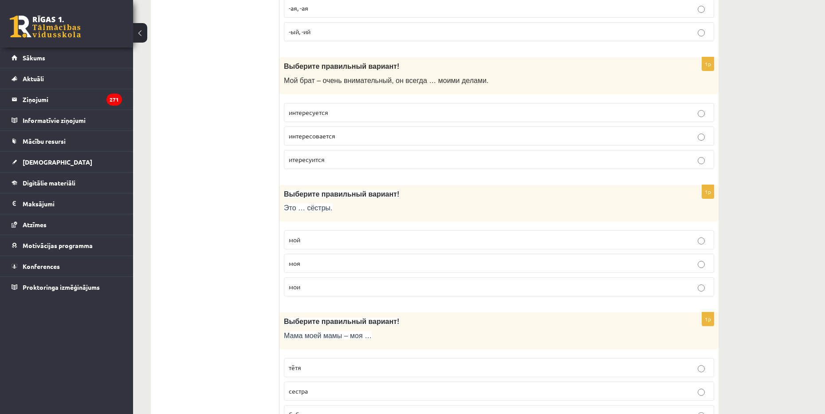
scroll to position [2785, 0]
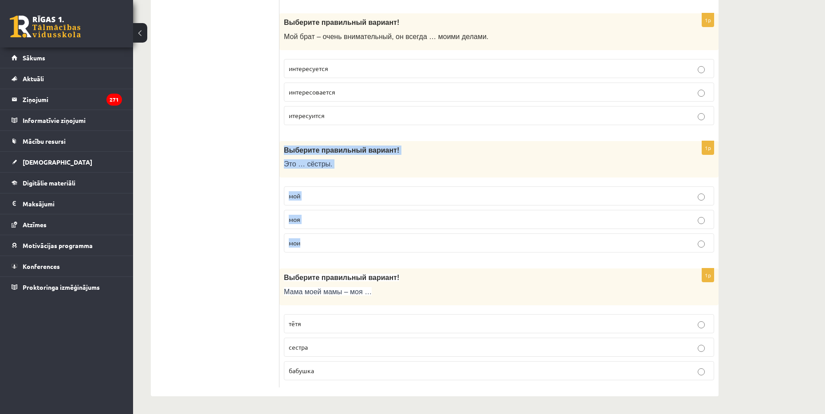
drag, startPoint x: 282, startPoint y: 151, endPoint x: 315, endPoint y: 233, distance: 88.9
click at [315, 233] on div "1p Выберите правильный вариант! Это … сёстры. мой моя мои" at bounding box center [498, 200] width 439 height 119
click at [305, 244] on p "мои" at bounding box center [499, 242] width 420 height 9
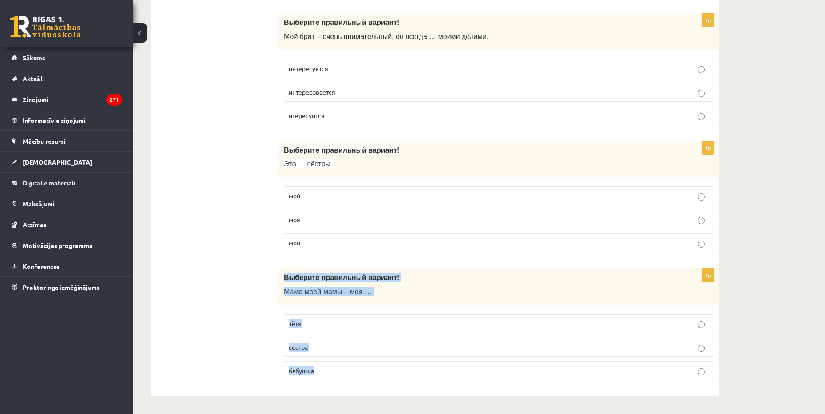
drag, startPoint x: 282, startPoint y: 274, endPoint x: 332, endPoint y: 363, distance: 101.2
click at [332, 363] on div "1p Выберите правильный вариант! Мама моей мамы – моя … тётя сестра бабушка" at bounding box center [498, 327] width 439 height 119
click at [296, 368] on span "бабушка" at bounding box center [301, 370] width 25 height 8
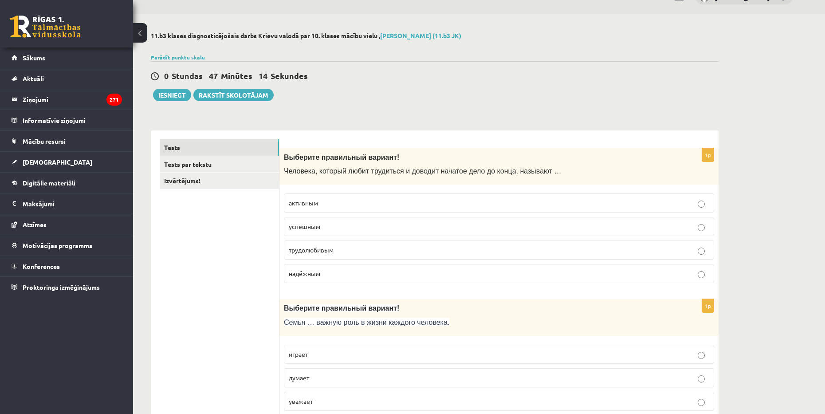
scroll to position [0, 0]
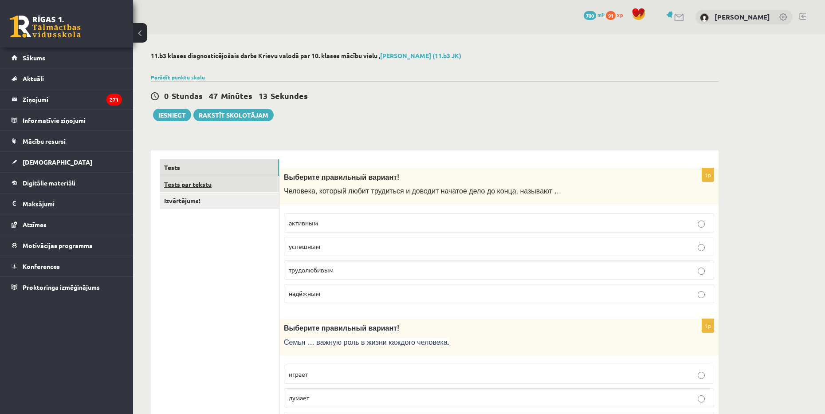
click at [194, 190] on link "Tests par tekstu" at bounding box center [219, 184] width 119 height 16
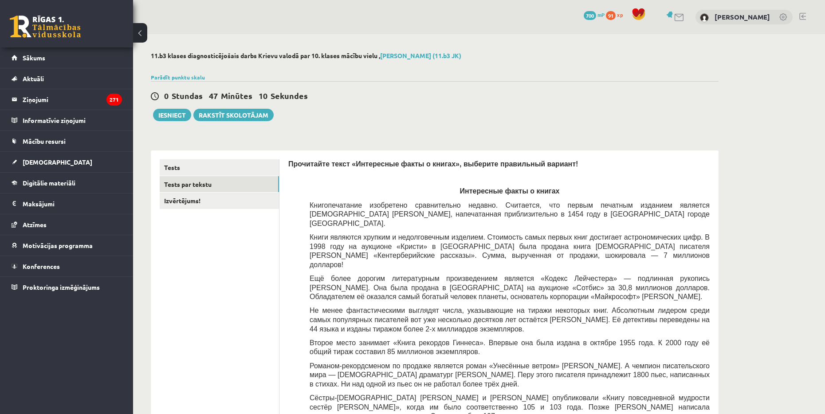
click at [290, 162] on span "Прочитайте текст «Интересные факты о книгах», выберите правильный вариант!" at bounding box center [433, 164] width 290 height 8
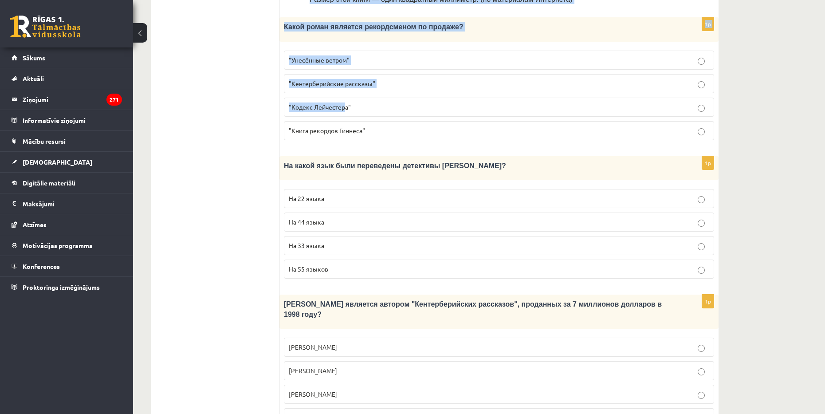
scroll to position [355, 0]
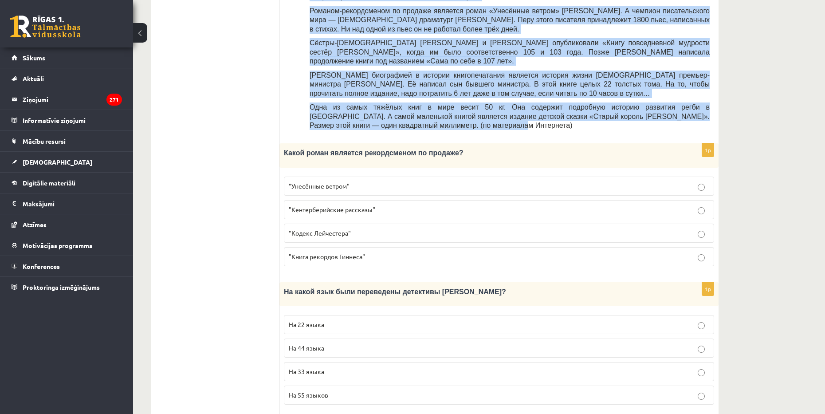
drag, startPoint x: 288, startPoint y: 163, endPoint x: 517, endPoint y: 102, distance: 236.7
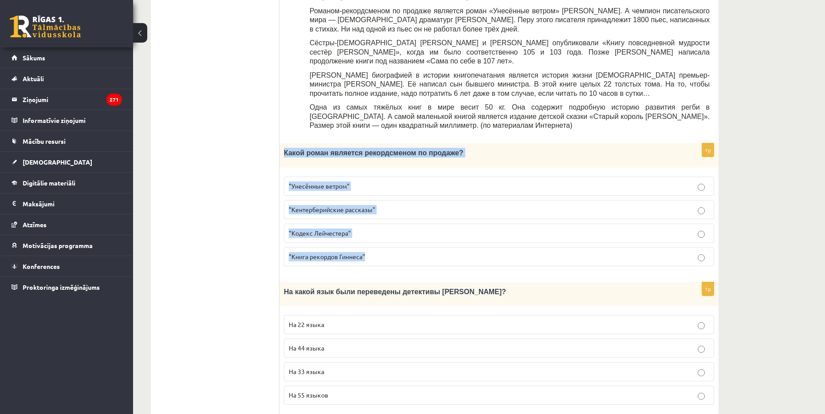
drag, startPoint x: 284, startPoint y: 123, endPoint x: 368, endPoint y: 223, distance: 131.2
click at [368, 223] on div "1p Какой роман является рекордсменом по продаже? "Унесённые ветром" "Кентербери…" at bounding box center [498, 207] width 439 height 129
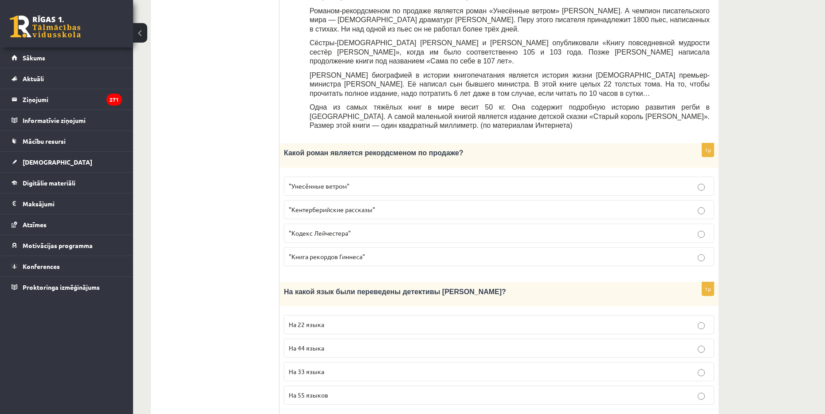
click at [235, 185] on ul "Tests Tests par tekstu Izvērtējums!" at bounding box center [220, 320] width 120 height 1033
click at [307, 176] on label ""Унесённые ветром"" at bounding box center [499, 185] width 430 height 19
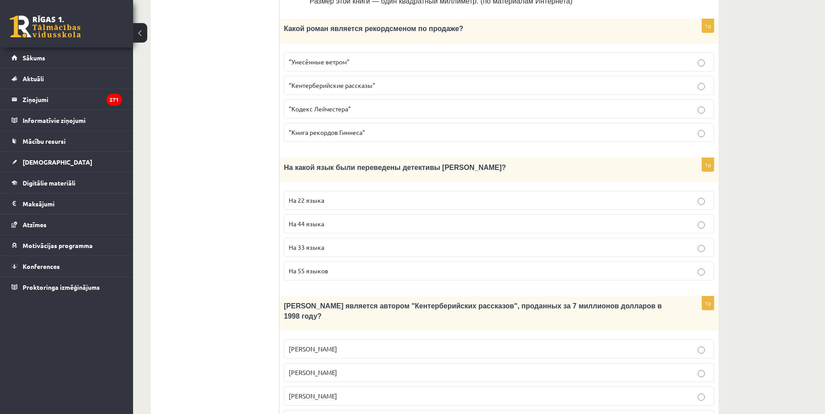
scroll to position [488, 0]
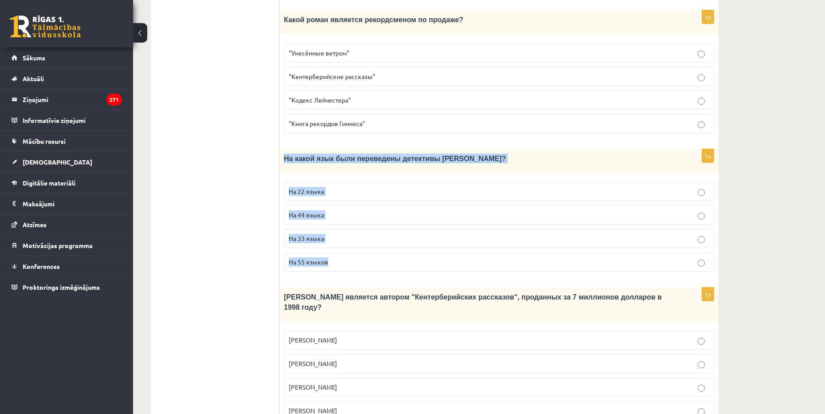
drag, startPoint x: 282, startPoint y: 133, endPoint x: 345, endPoint y: 227, distance: 112.9
click at [345, 227] on div "1p На какой язык были переведены детективы Агаты Кристи? На 22 языка На 44 язык…" at bounding box center [498, 213] width 439 height 129
click at [330, 210] on p "На 44 языка" at bounding box center [499, 214] width 420 height 9
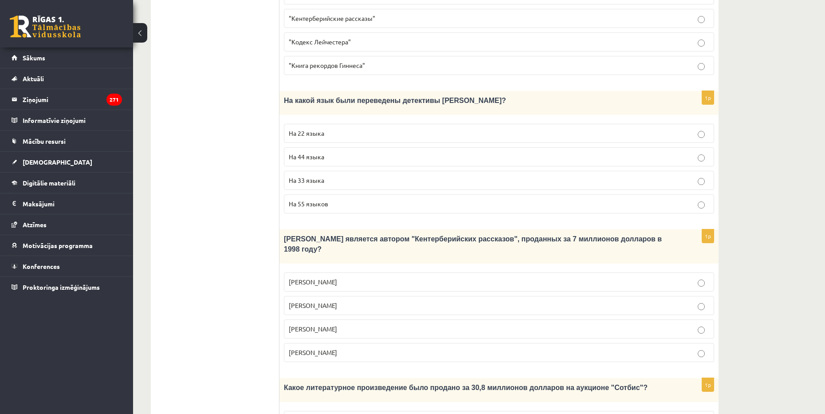
scroll to position [621, 0]
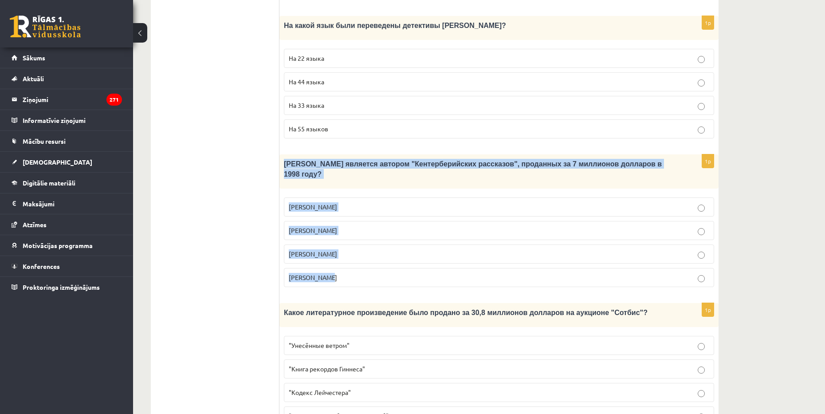
drag, startPoint x: 283, startPoint y: 138, endPoint x: 352, endPoint y: 233, distance: 117.5
click at [352, 233] on div "1p Кто является автором "Кентерберийских рассказов", проданных за 7 миллионов д…" at bounding box center [498, 224] width 439 height 140
click at [305, 244] on label "Джефри Чосер" at bounding box center [499, 253] width 430 height 19
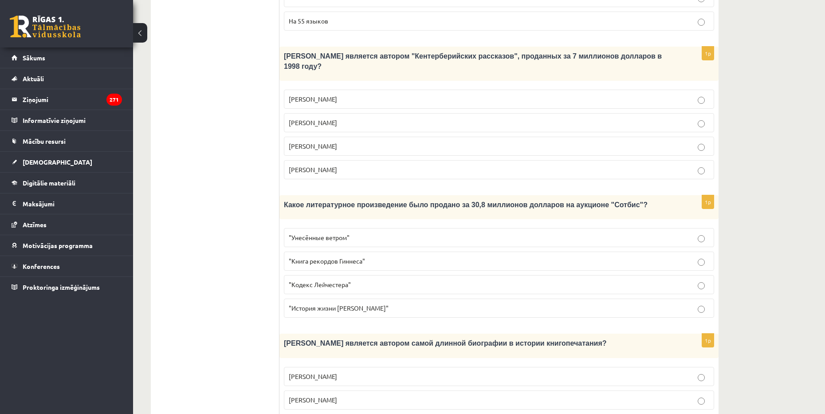
scroll to position [768, 0]
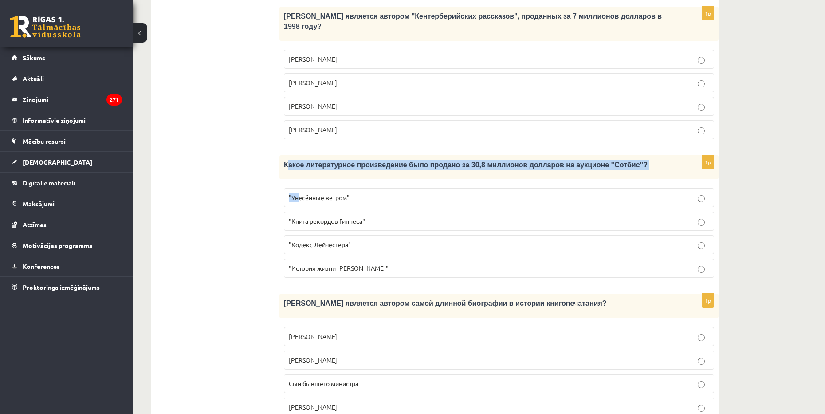
drag, startPoint x: 286, startPoint y: 128, endPoint x: 297, endPoint y: 143, distance: 18.8
click at [297, 155] on div "1p Какое литературное произведение было продано за 30,8 миллионов долларов на а…" at bounding box center [498, 219] width 439 height 129
drag, startPoint x: 286, startPoint y: 131, endPoint x: 402, endPoint y: 230, distance: 151.6
click at [402, 230] on div "1p Какое литературное произведение было продано за 30,8 миллионов долларов на а…" at bounding box center [498, 219] width 439 height 129
click at [327, 240] on p ""Кодекс Лейчестера"" at bounding box center [499, 244] width 420 height 9
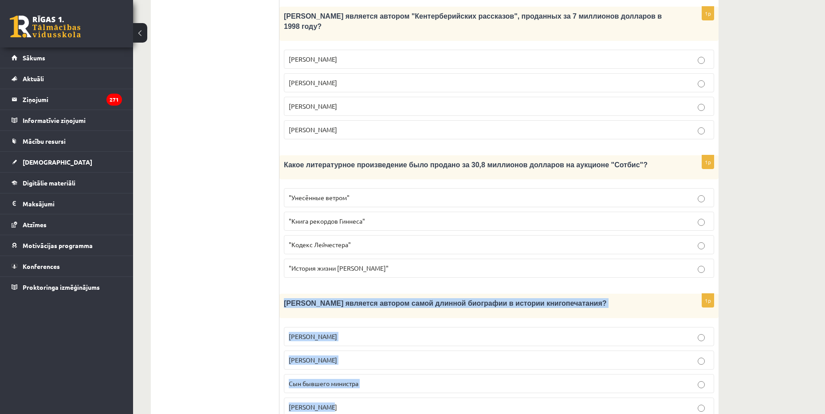
drag, startPoint x: 282, startPoint y: 267, endPoint x: 361, endPoint y: 370, distance: 129.6
click at [361, 370] on div "1p Кто является автором самой длинной биографии в истории книгопечатания? Билл …" at bounding box center [498, 358] width 439 height 129
click at [329, 379] on span "Сын бывшего министра" at bounding box center [324, 383] width 70 height 8
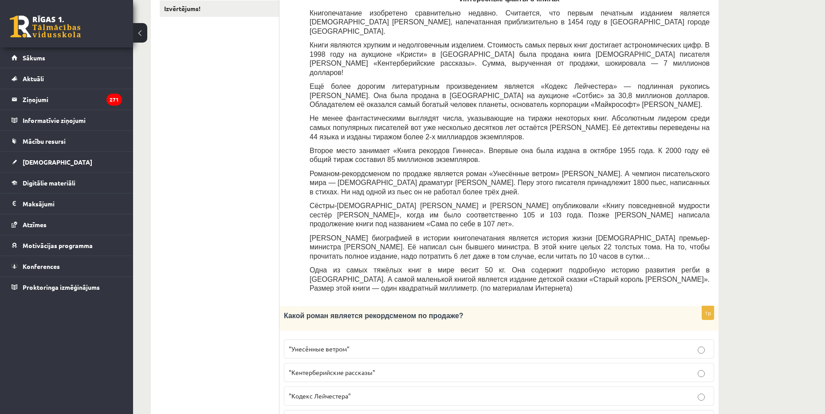
scroll to position [0, 0]
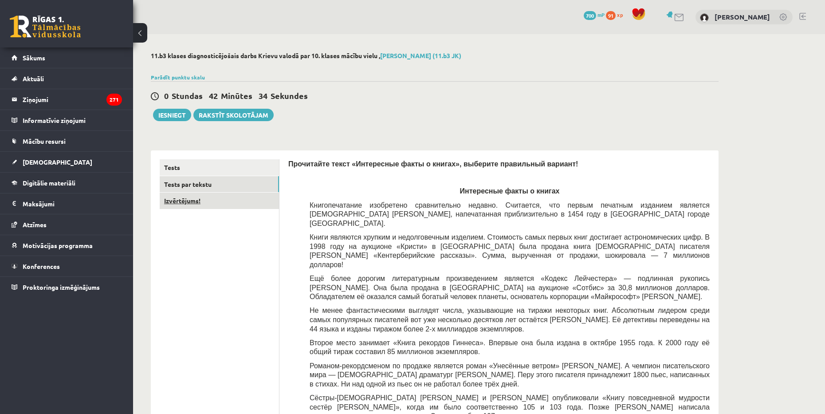
click at [204, 200] on link "Izvērtējums!" at bounding box center [219, 200] width 119 height 16
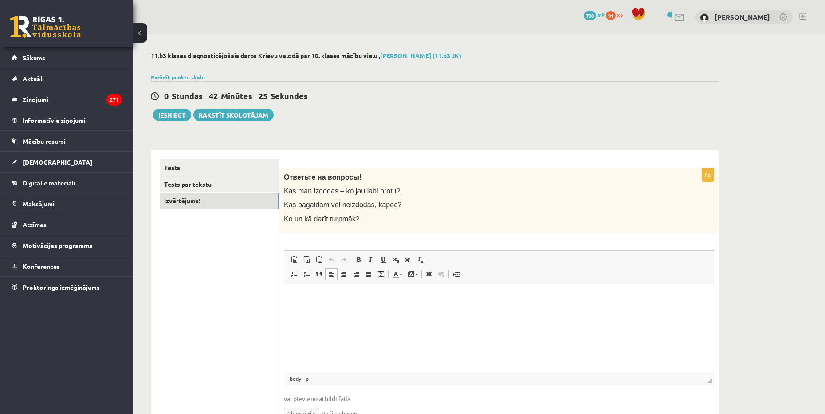
click at [352, 310] on html at bounding box center [498, 296] width 429 height 27
drag, startPoint x: 282, startPoint y: 189, endPoint x: 392, endPoint y: 218, distance: 112.8
click at [392, 218] on div "Ответьте на вопросы! Kas man izdodas – ko jau labi protu? Kas pagaidām vēl neiz…" at bounding box center [498, 200] width 439 height 64
click at [343, 310] on html at bounding box center [498, 296] width 429 height 27
click at [347, 310] on html at bounding box center [498, 296] width 429 height 27
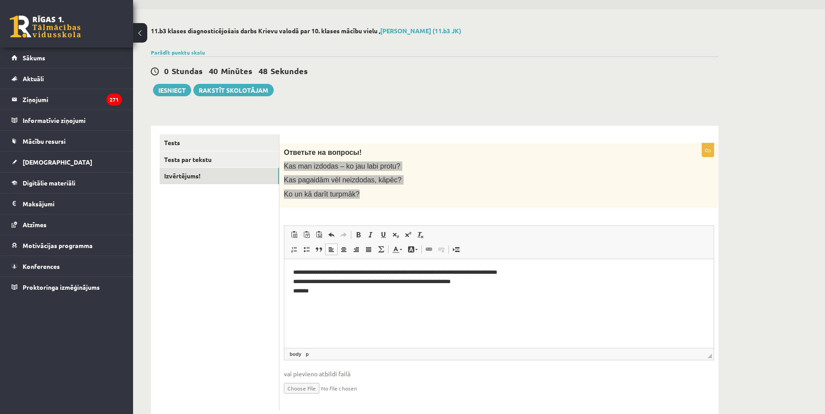
scroll to position [48, 0]
